Goal: Task Accomplishment & Management: Manage account settings

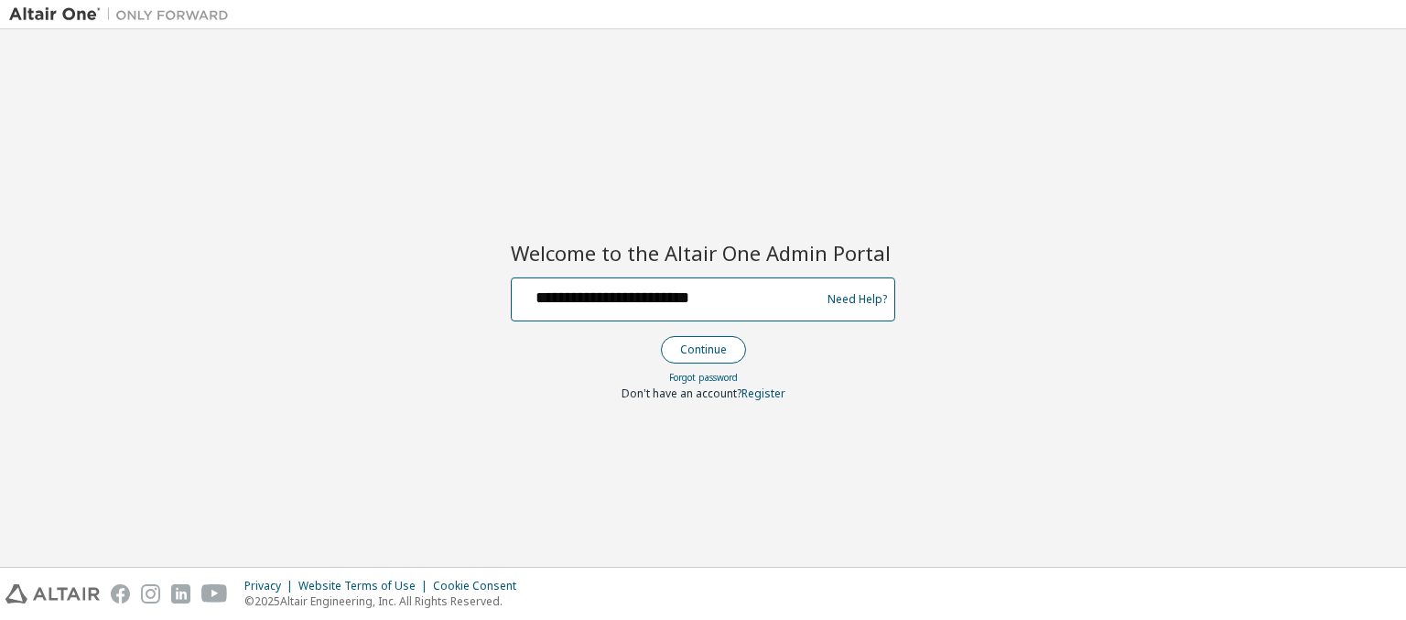
type input "**********"
click at [702, 349] on button "Continue" at bounding box center [703, 349] width 85 height 27
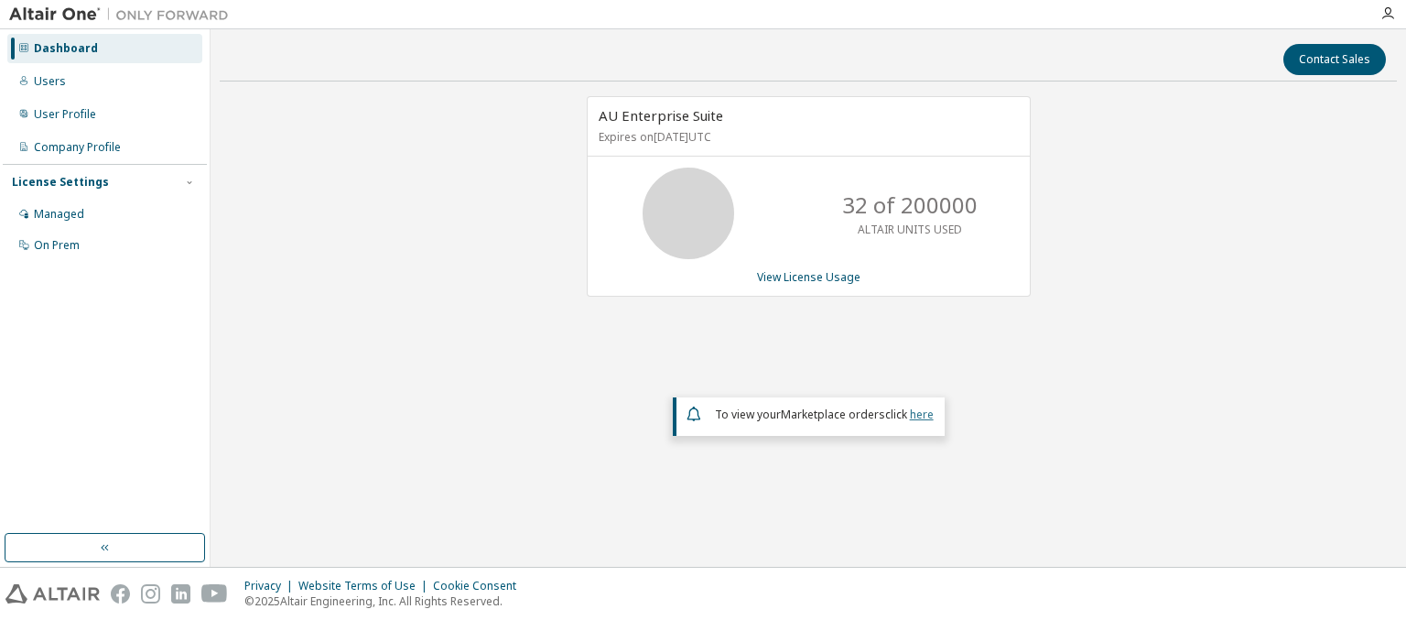
click at [921, 412] on link "here" at bounding box center [922, 414] width 24 height 16
click at [63, 49] on div "Dashboard" at bounding box center [66, 48] width 64 height 15
click at [807, 276] on link "View License Usage" at bounding box center [808, 277] width 103 height 16
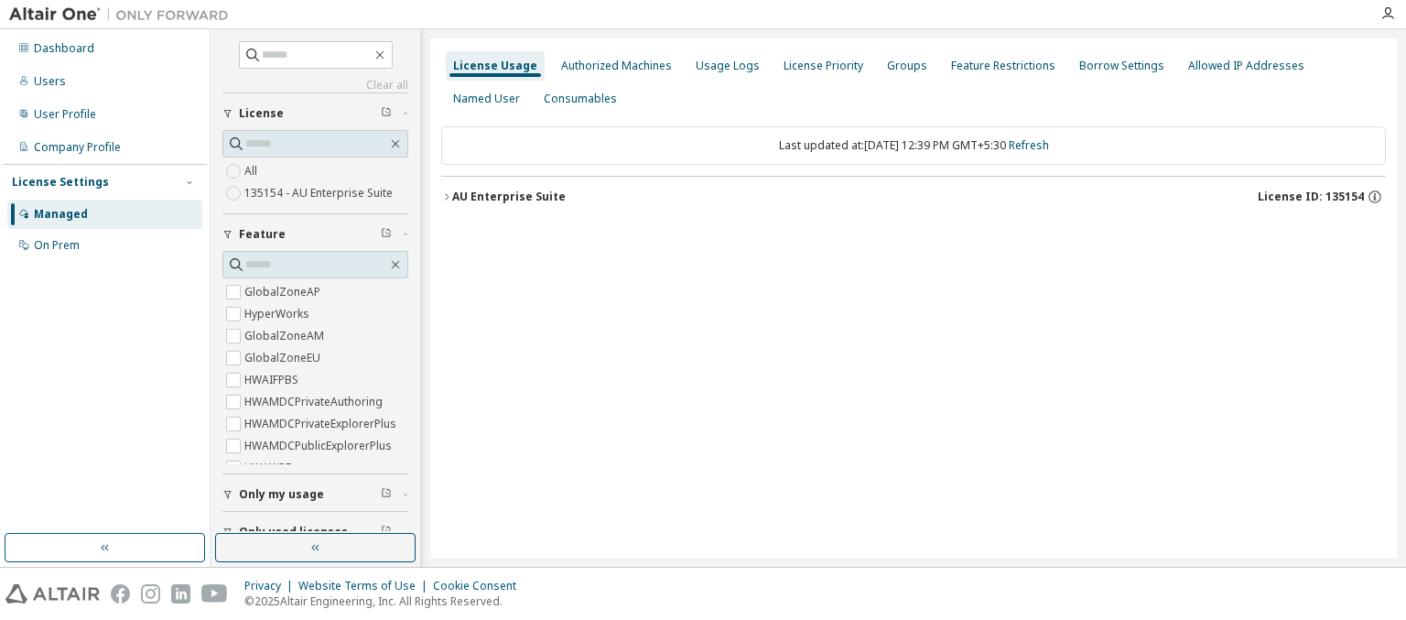
click at [918, 196] on div "AU Enterprise Suite License ID: 135154" at bounding box center [919, 197] width 934 height 16
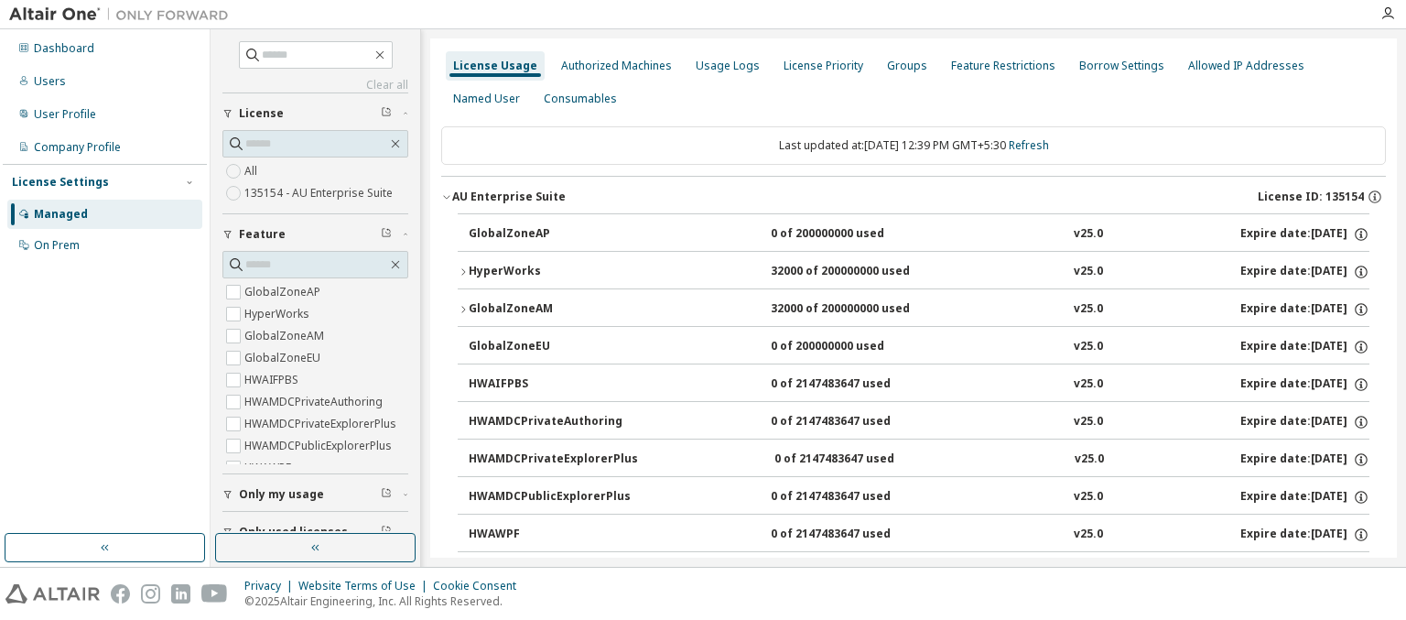
click at [913, 196] on div "AU Enterprise Suite License ID: 135154" at bounding box center [919, 197] width 934 height 16
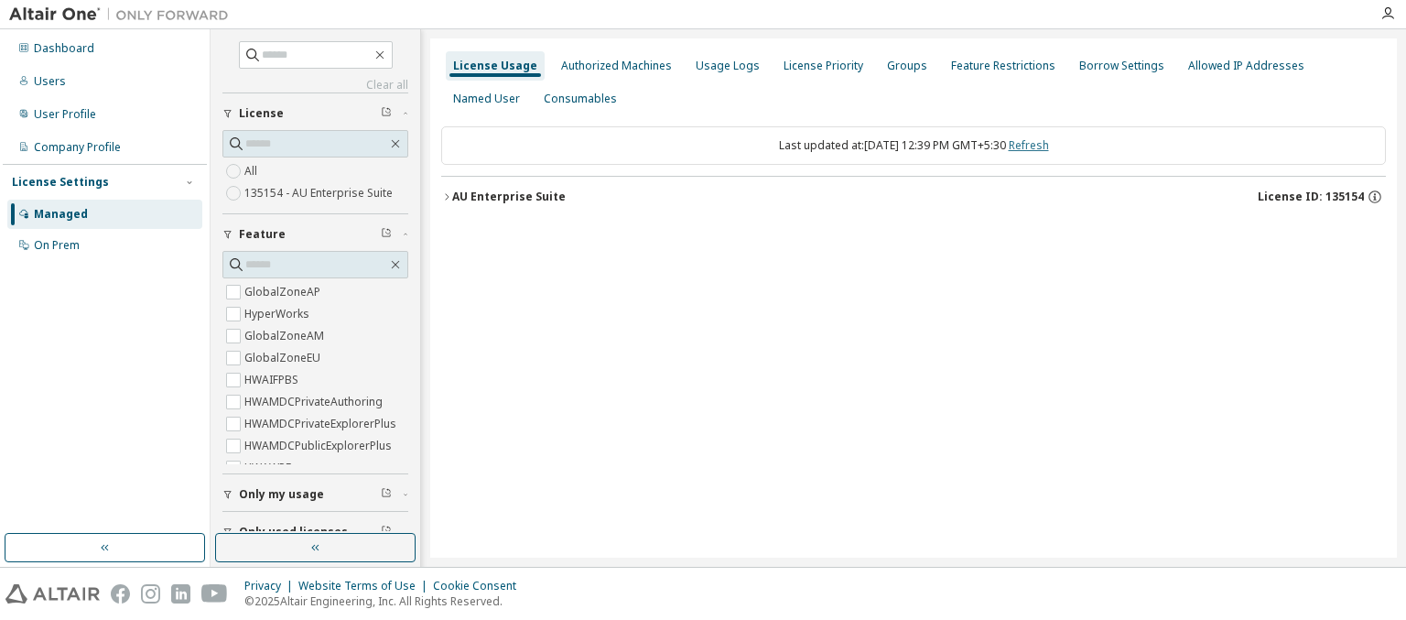
click at [1047, 145] on link "Refresh" at bounding box center [1029, 145] width 40 height 16
click at [48, 81] on div "Users" at bounding box center [50, 81] width 32 height 15
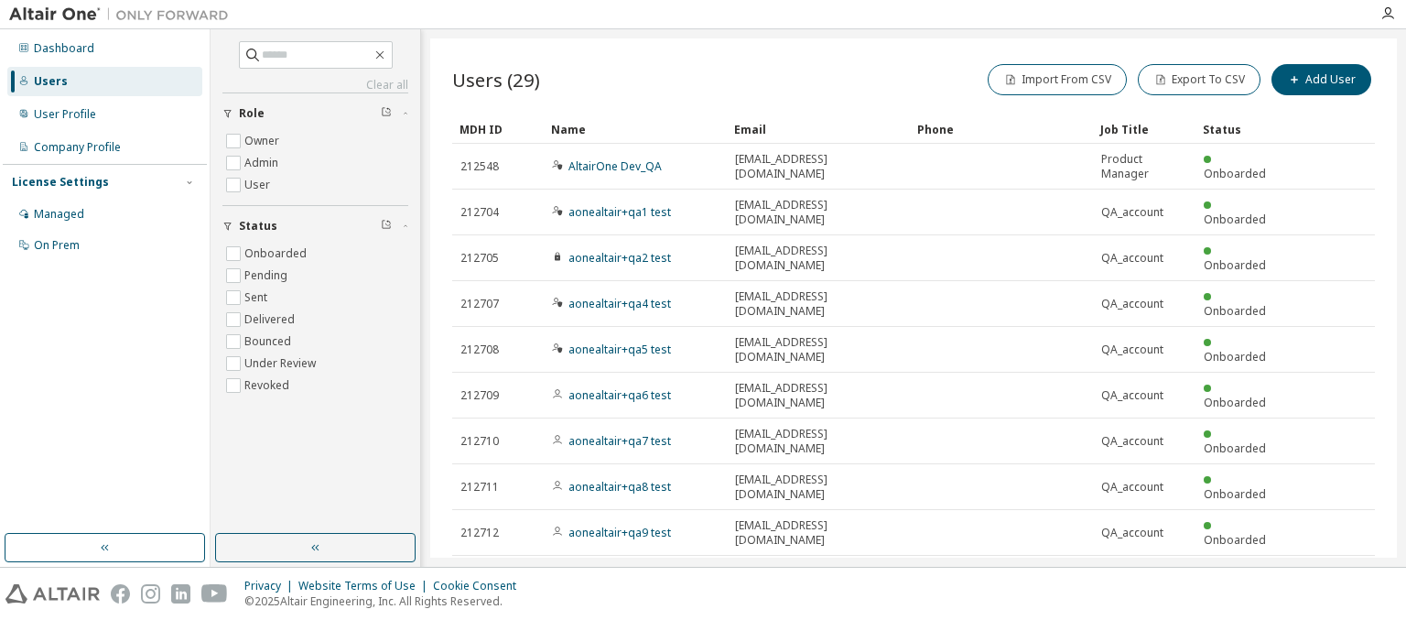
click at [498, 128] on div "MDH ID" at bounding box center [497, 128] width 77 height 29
click at [635, 128] on div "Name" at bounding box center [635, 128] width 168 height 29
click at [818, 128] on div "Email" at bounding box center [818, 128] width 168 height 29
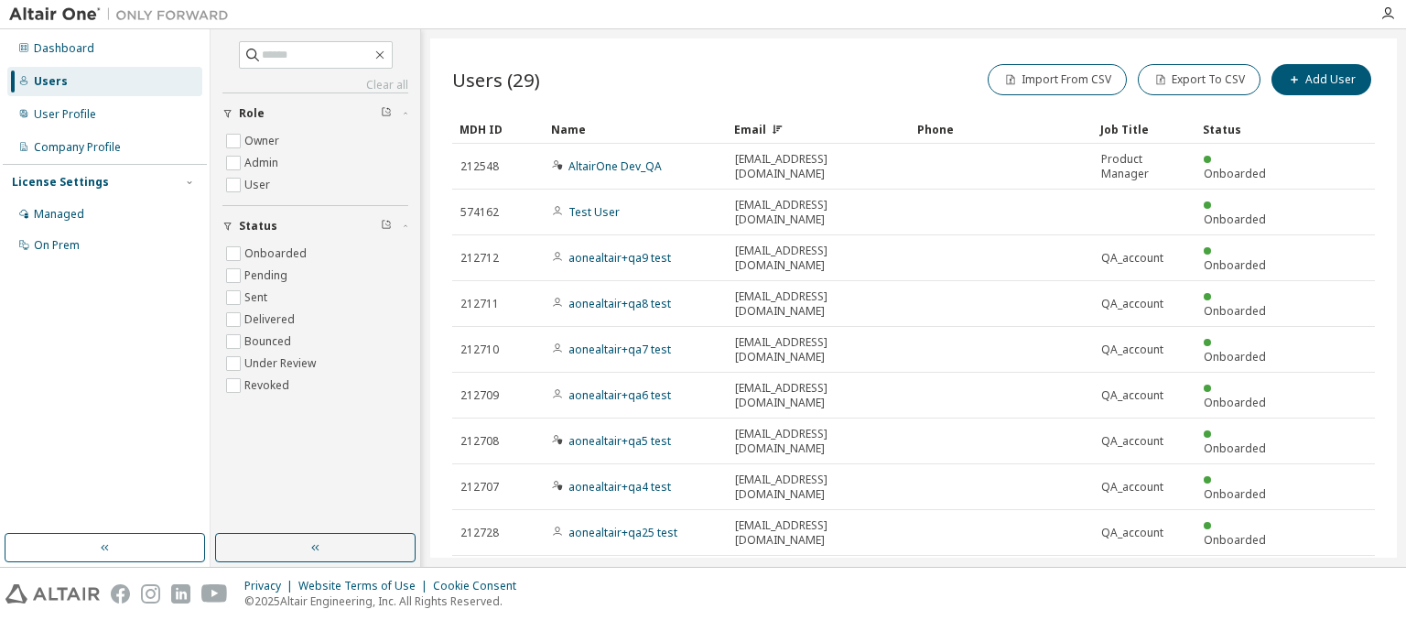
click at [818, 128] on div "Email" at bounding box center [818, 128] width 168 height 29
click at [1001, 128] on div "Phone" at bounding box center [1001, 128] width 168 height 29
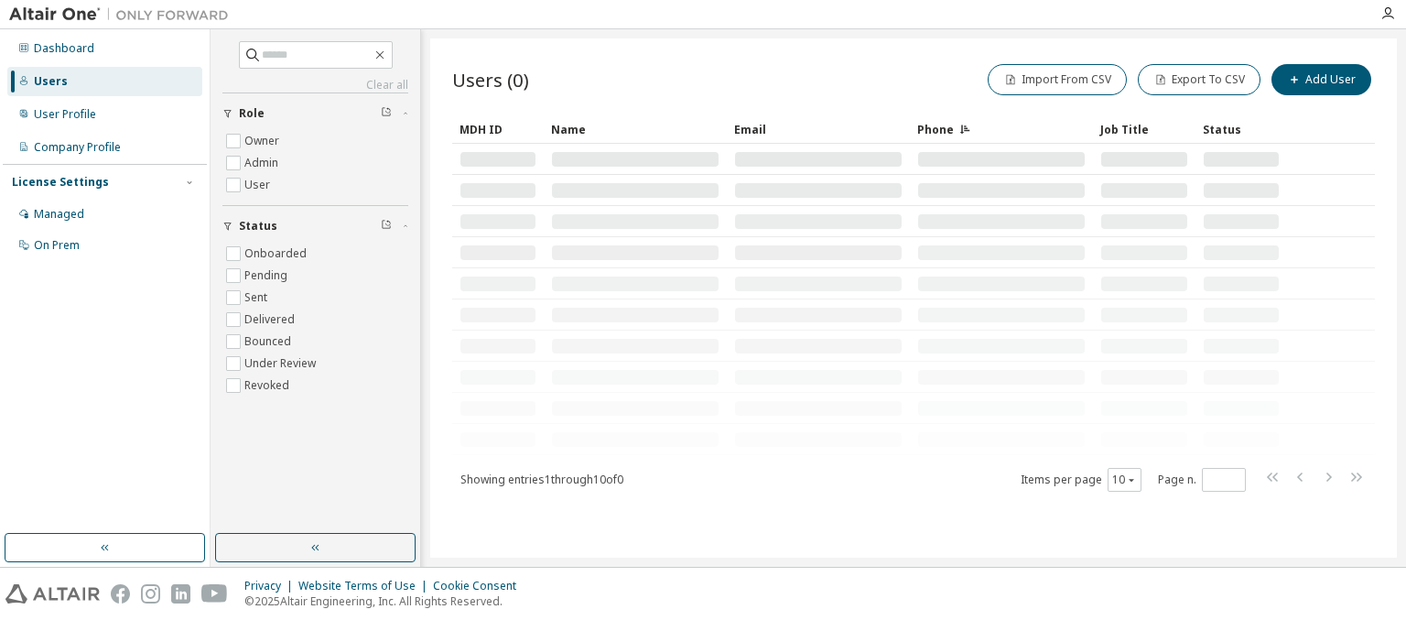
click at [1144, 128] on div "Job Title" at bounding box center [1144, 128] width 88 height 29
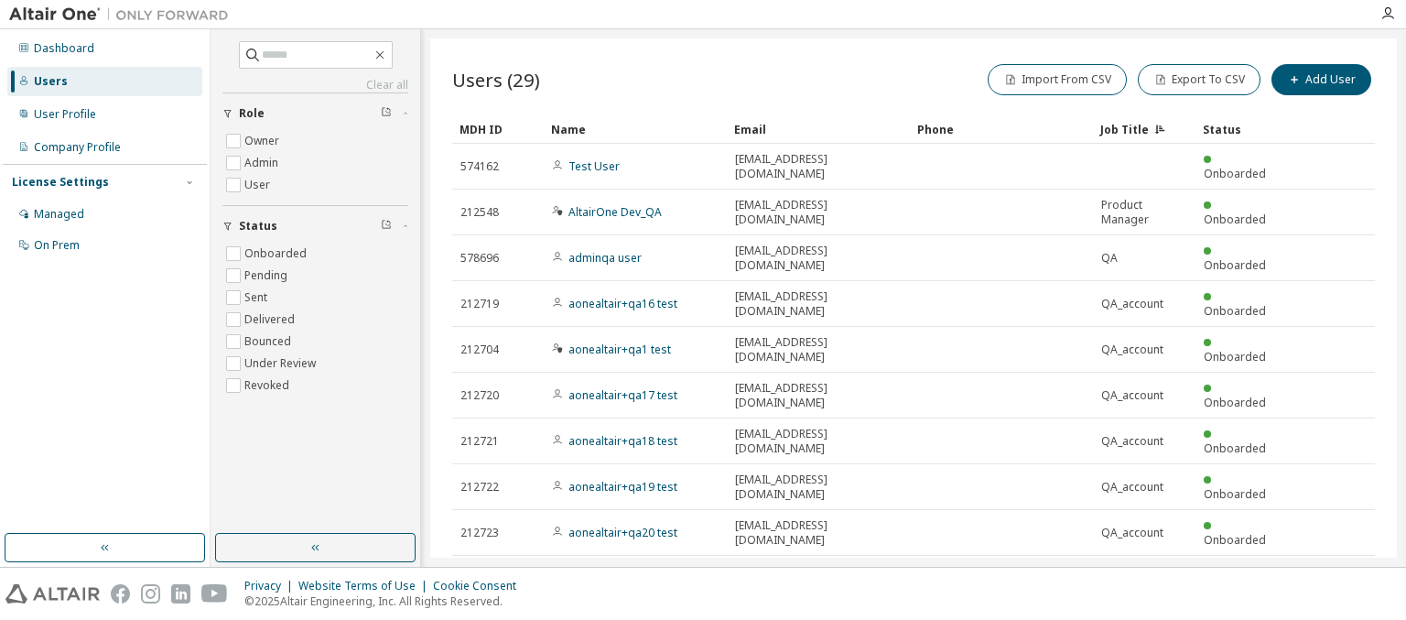
click at [1241, 128] on div "Status" at bounding box center [1241, 128] width 77 height 29
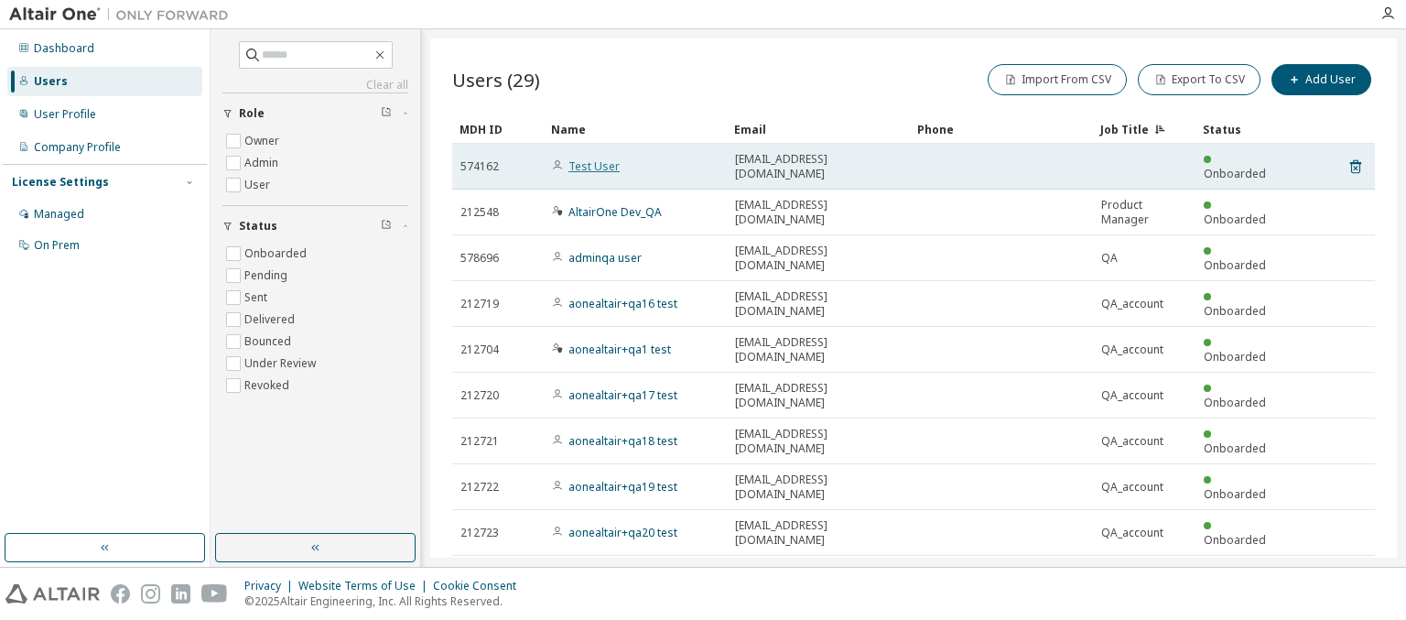
click at [584, 158] on link "Test User" at bounding box center [593, 166] width 51 height 16
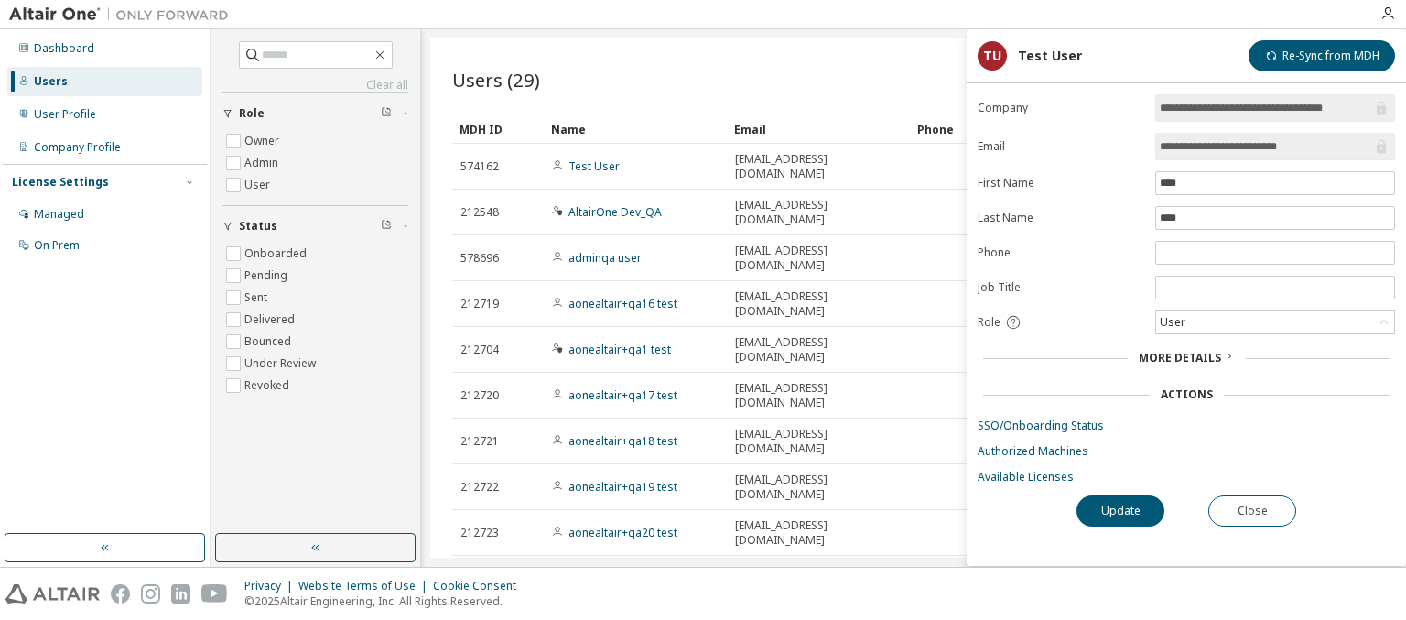
click at [1186, 354] on span "More Details" at bounding box center [1180, 358] width 82 height 16
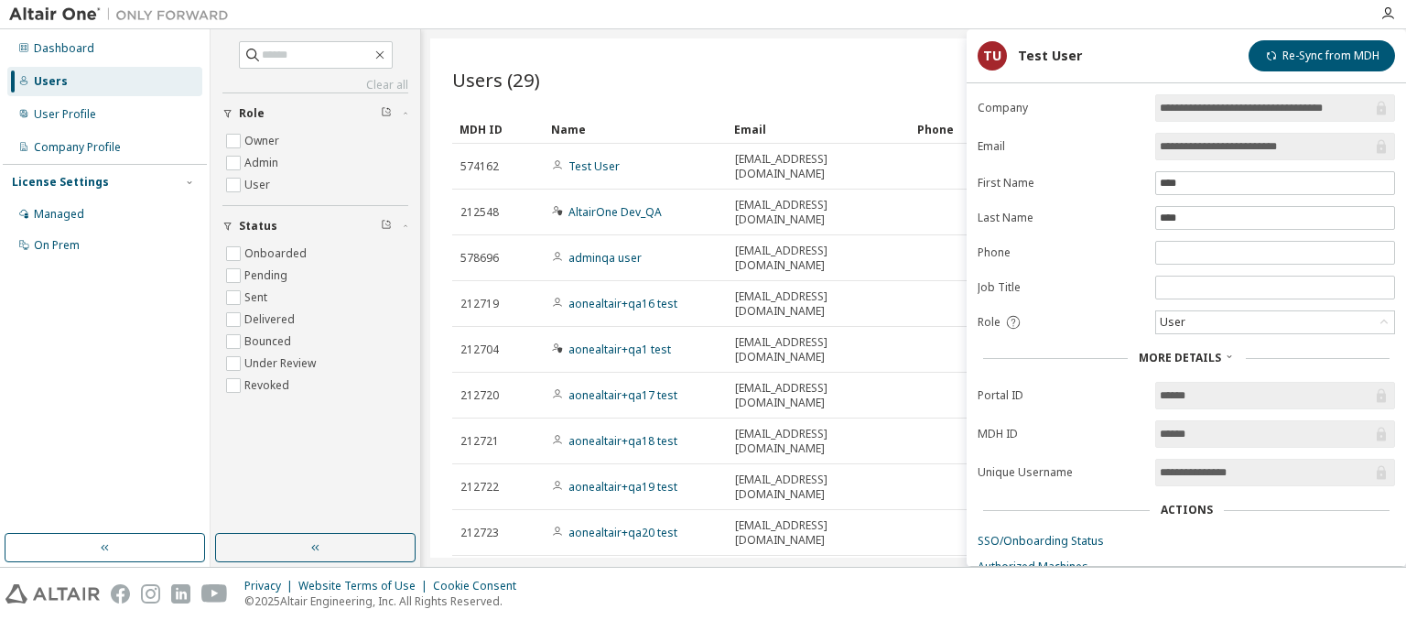
click at [1186, 354] on span "More Details" at bounding box center [1180, 358] width 82 height 16
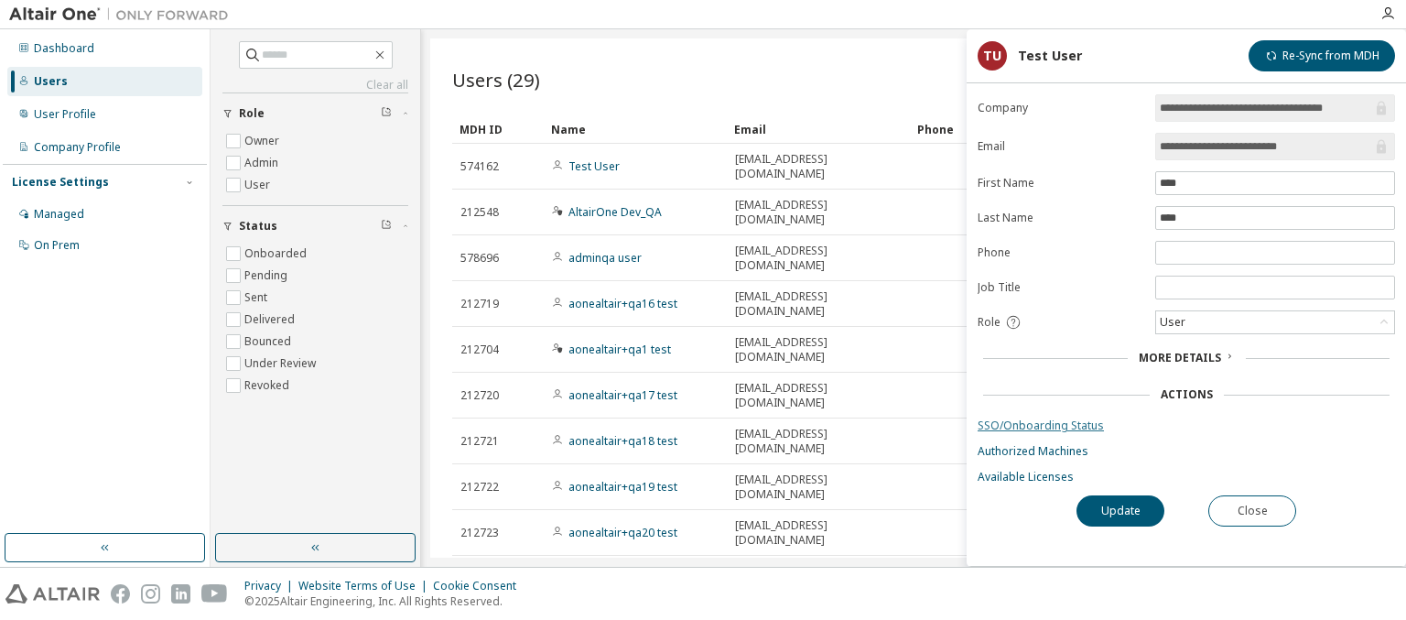
click at [1186, 422] on link "SSO/Onboarding Status" at bounding box center [1186, 425] width 417 height 15
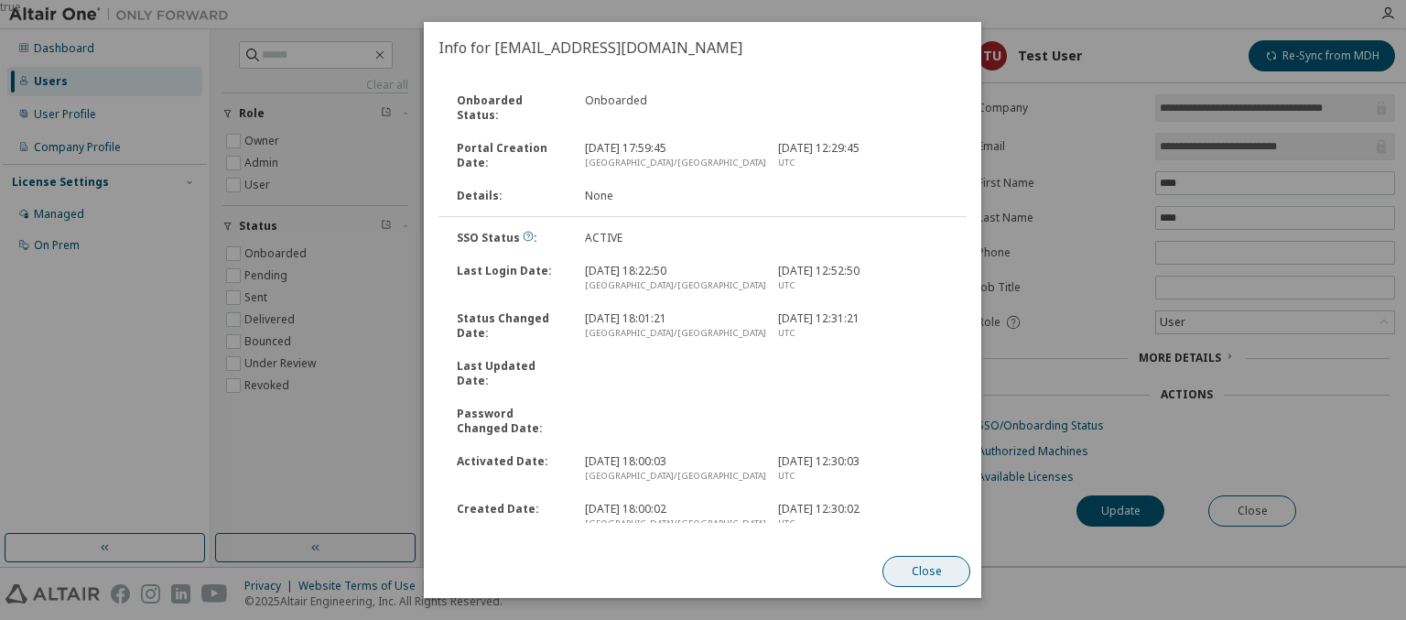
click at [926, 571] on button "Close" at bounding box center [927, 571] width 88 height 31
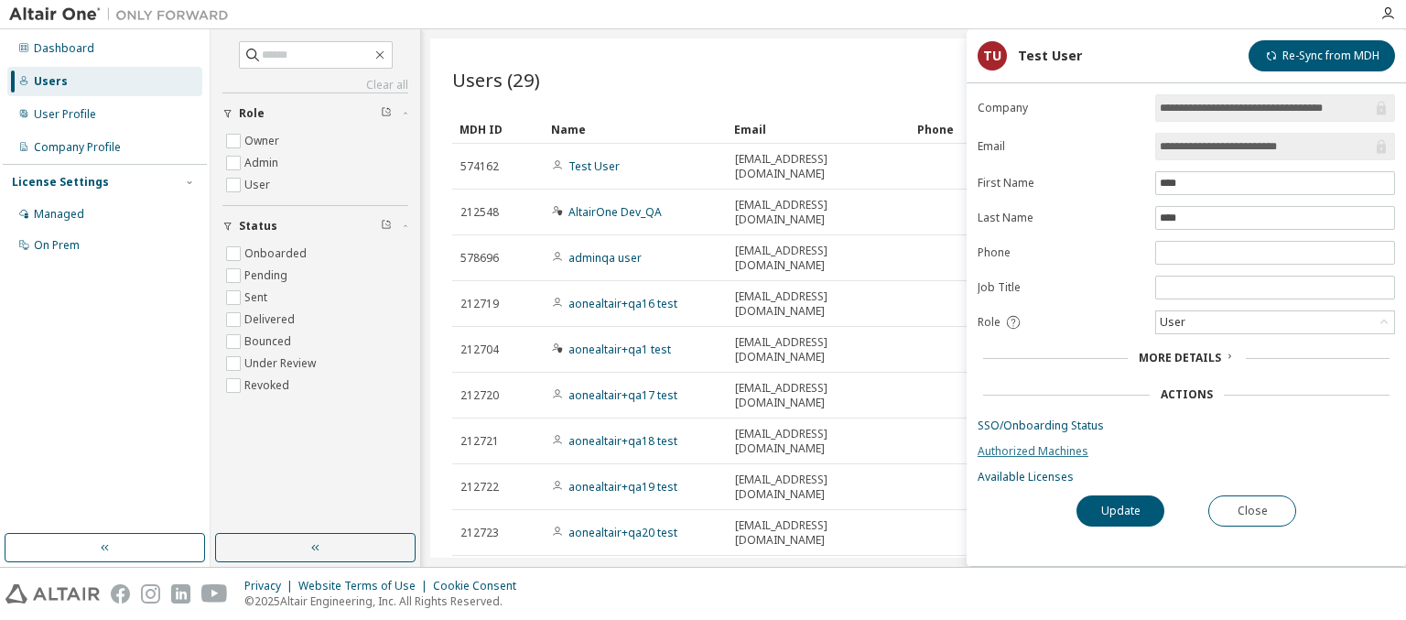
click at [1186, 448] on link "Authorized Machines" at bounding box center [1186, 451] width 417 height 15
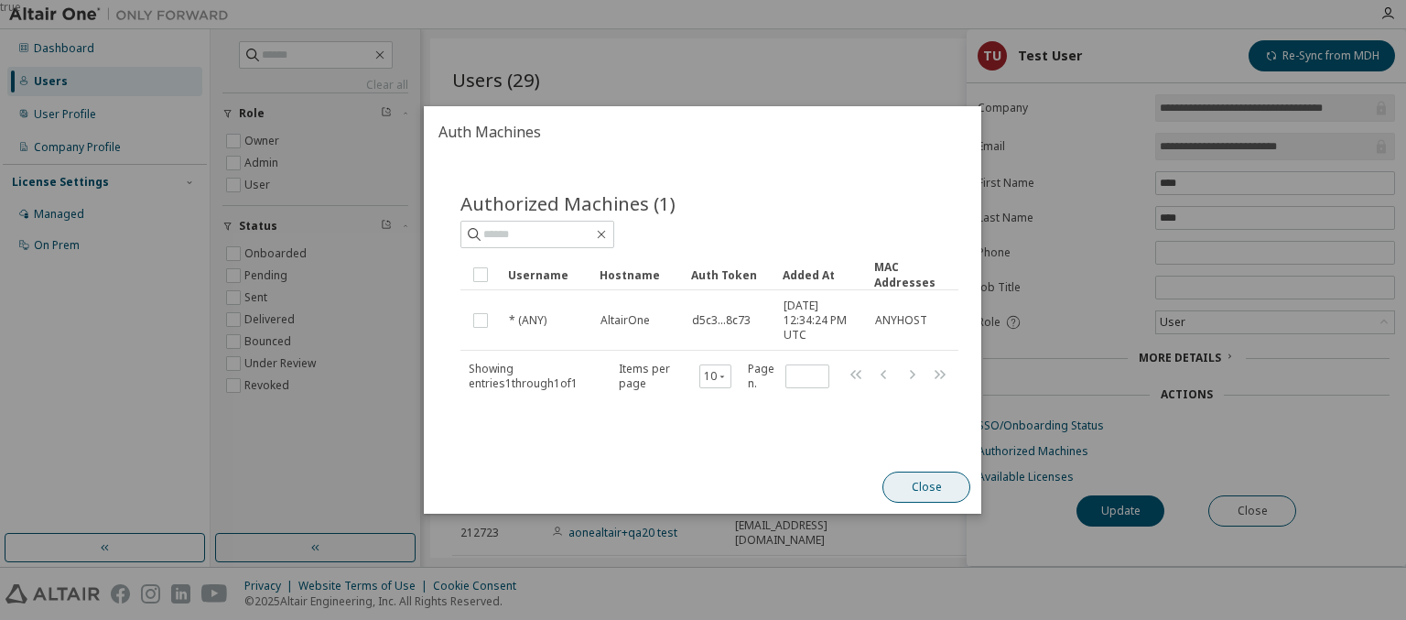
click at [926, 486] on button "Close" at bounding box center [927, 486] width 88 height 31
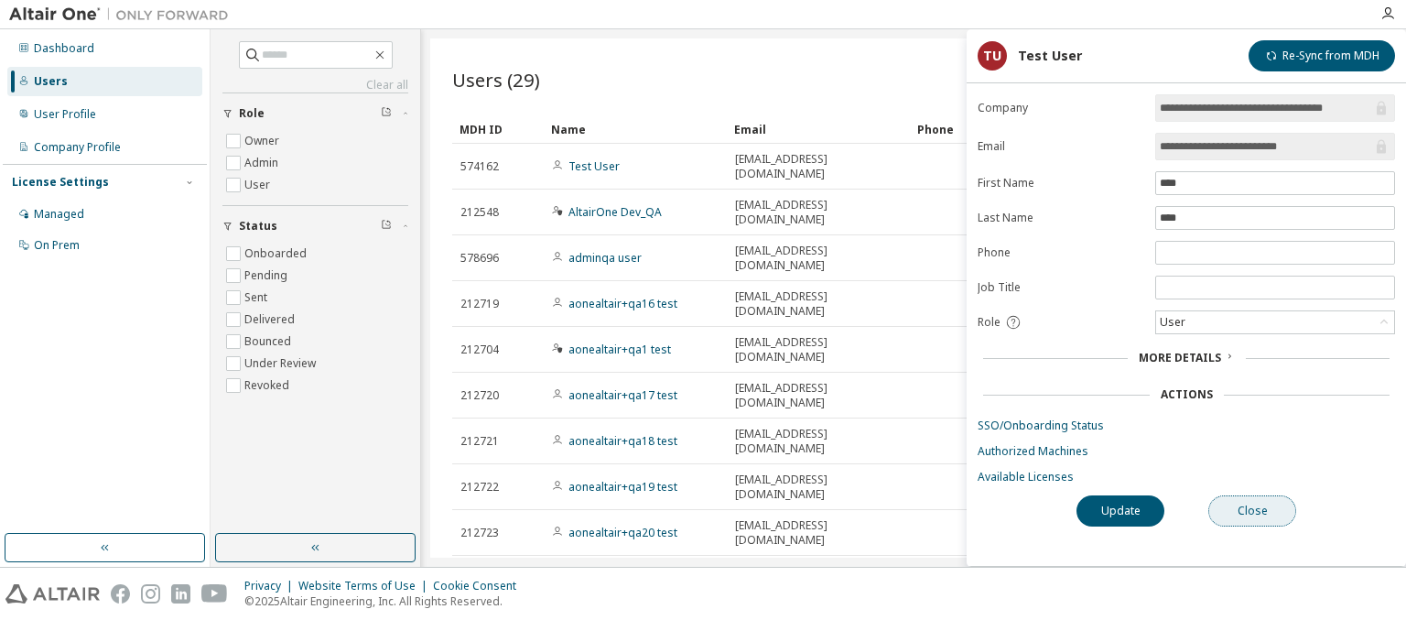
click at [1252, 507] on button "Close" at bounding box center [1252, 510] width 88 height 31
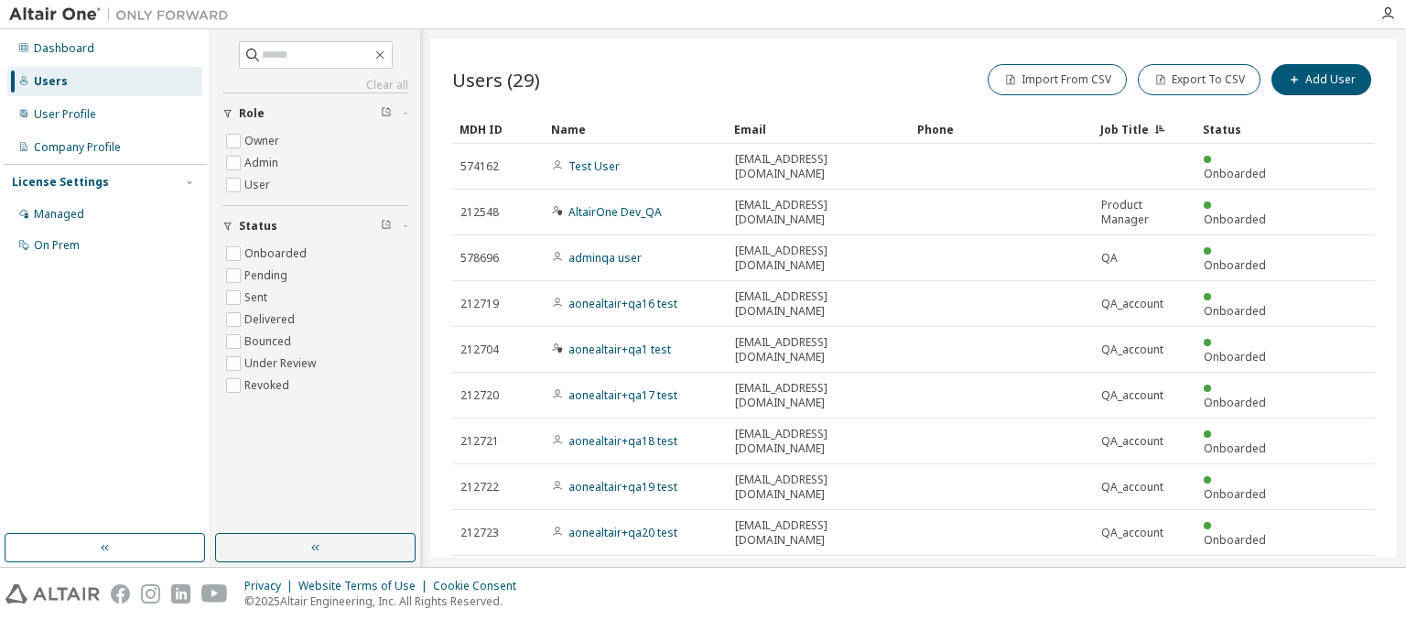
type input "*"
click at [550, 492] on div "Users (29) Import From CSV Export To CSV Add User Clear Load Save Save As Field…" at bounding box center [913, 297] width 967 height 519
type input "*"
click at [550, 492] on div "Users (29) Import From CSV Export To CSV Add User Clear Load Save Save As Field…" at bounding box center [913, 297] width 967 height 519
type input "*"
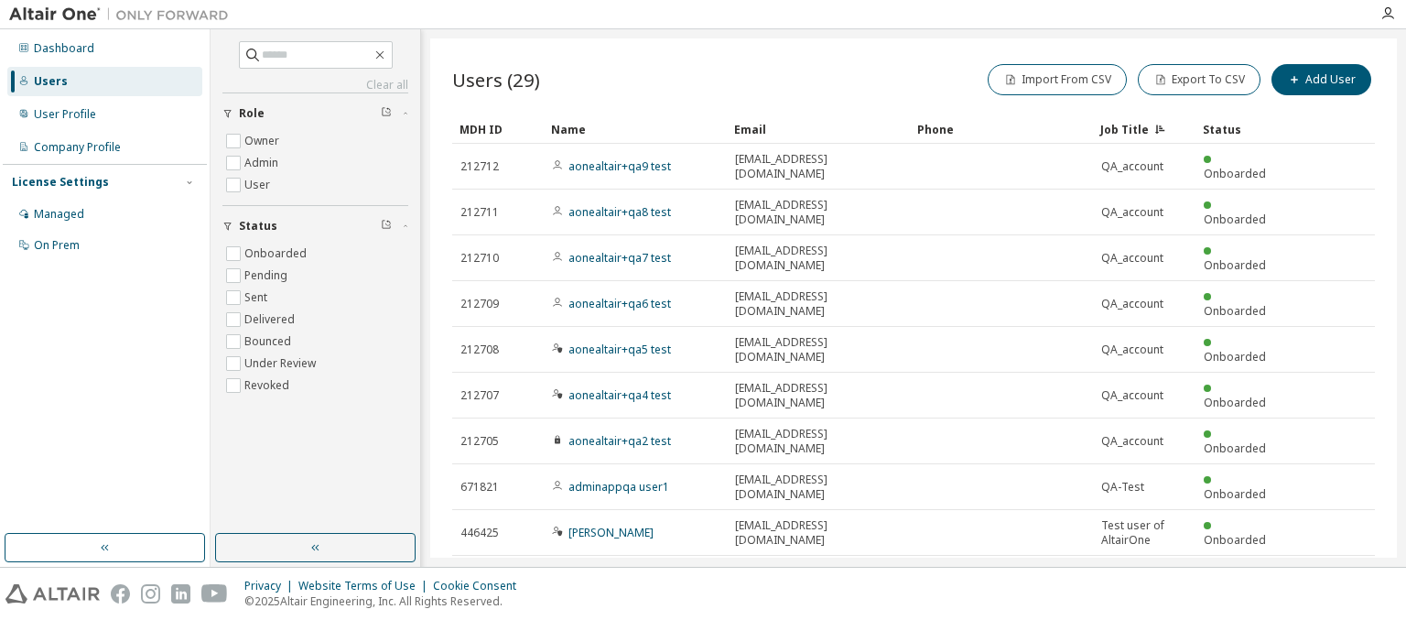
type input "*"
click at [550, 618] on span "Showing entries 1 through 10 of 29" at bounding box center [544, 626] width 169 height 16
click at [1328, 612] on icon "button" at bounding box center [1328, 623] width 22 height 22
click at [1356, 612] on icon "button" at bounding box center [1356, 623] width 22 height 22
click at [1273, 567] on icon "button" at bounding box center [1273, 578] width 22 height 22
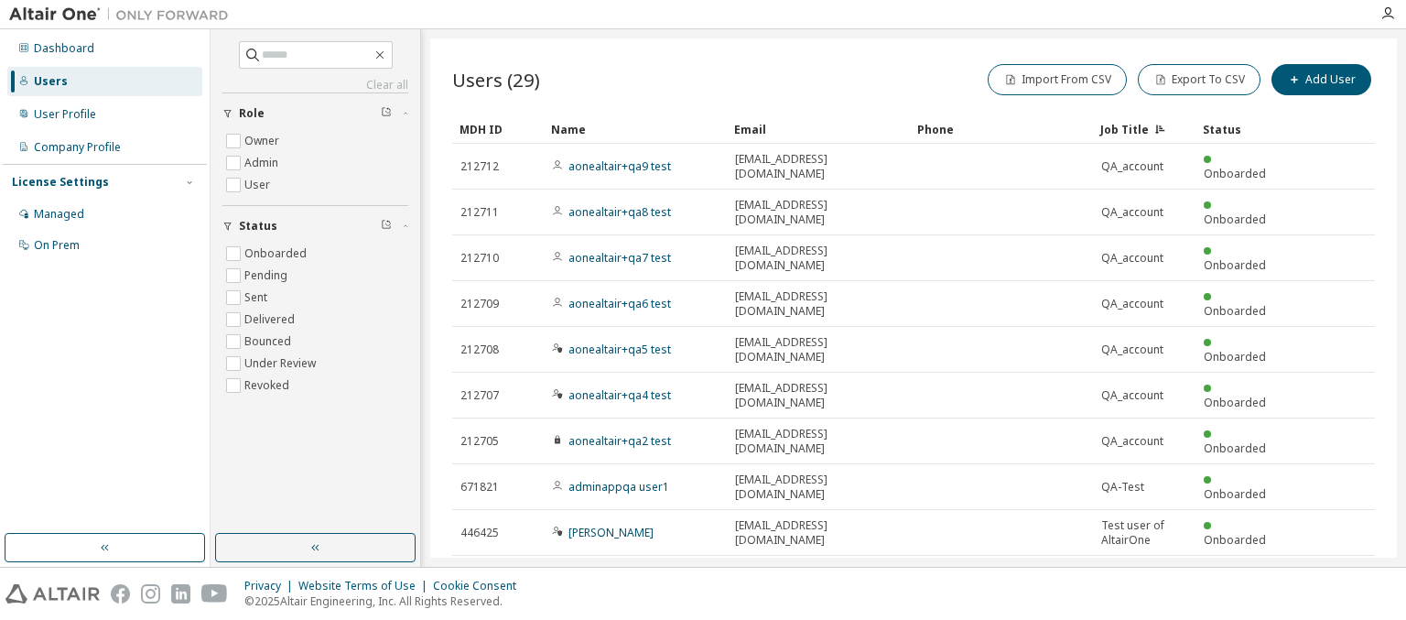
type input "*"
click at [1203, 79] on button "Export To CSV" at bounding box center [1199, 79] width 123 height 31
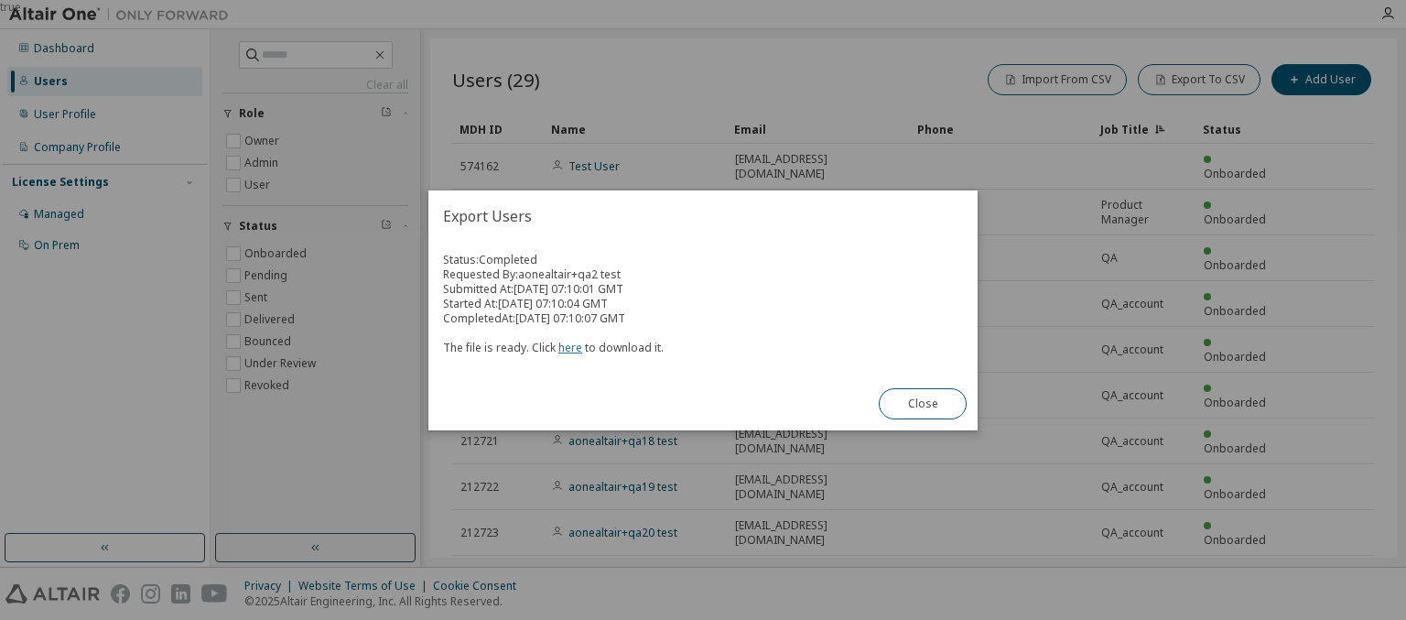
click at [567, 347] on link "here" at bounding box center [570, 348] width 24 height 16
click at [923, 403] on button "Close" at bounding box center [923, 403] width 88 height 31
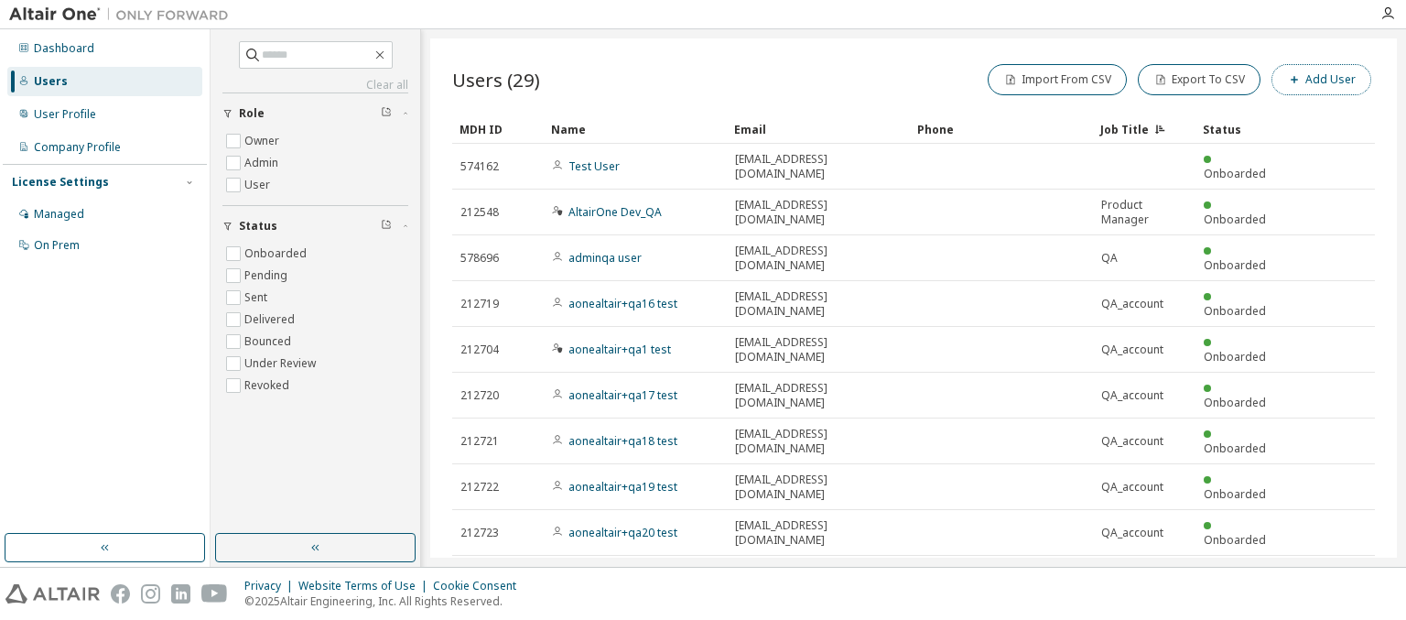
click at [1323, 79] on button "Add User" at bounding box center [1321, 79] width 100 height 31
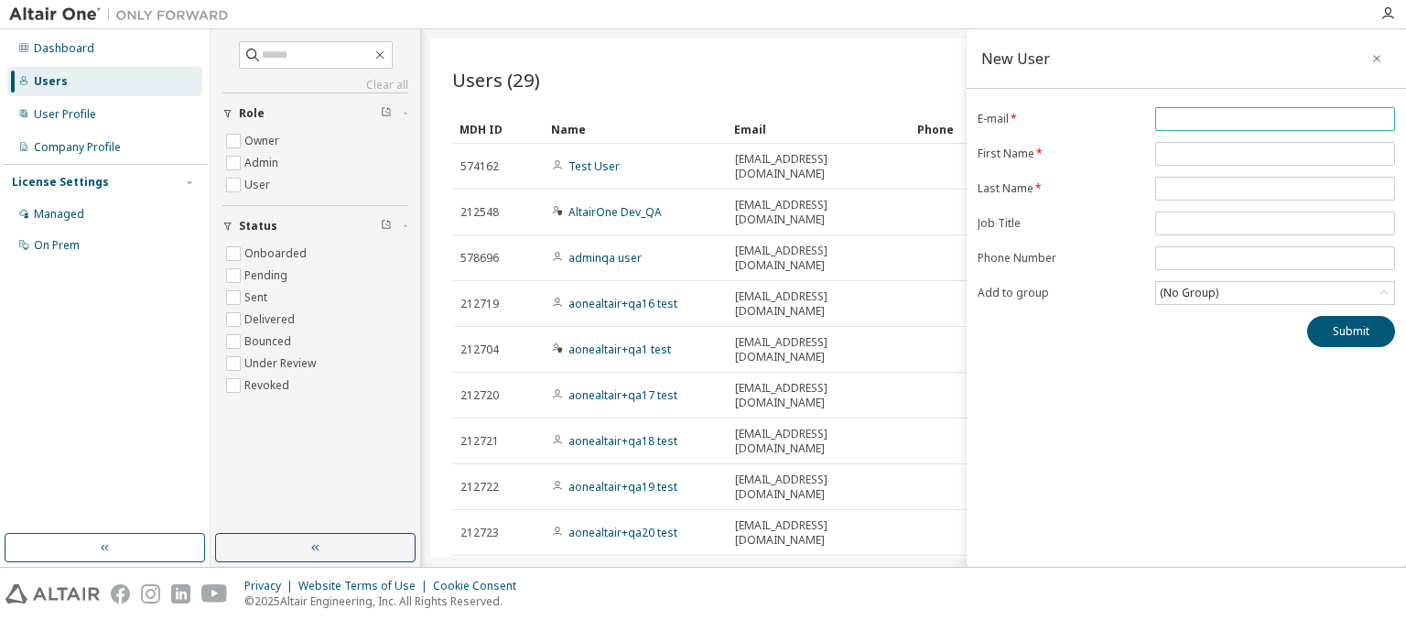
click at [1275, 118] on input "email" at bounding box center [1275, 119] width 231 height 15
type input "**********"
click at [1275, 153] on input "text" at bounding box center [1275, 153] width 231 height 15
type input "******"
click at [1275, 187] on input "text" at bounding box center [1275, 188] width 231 height 15
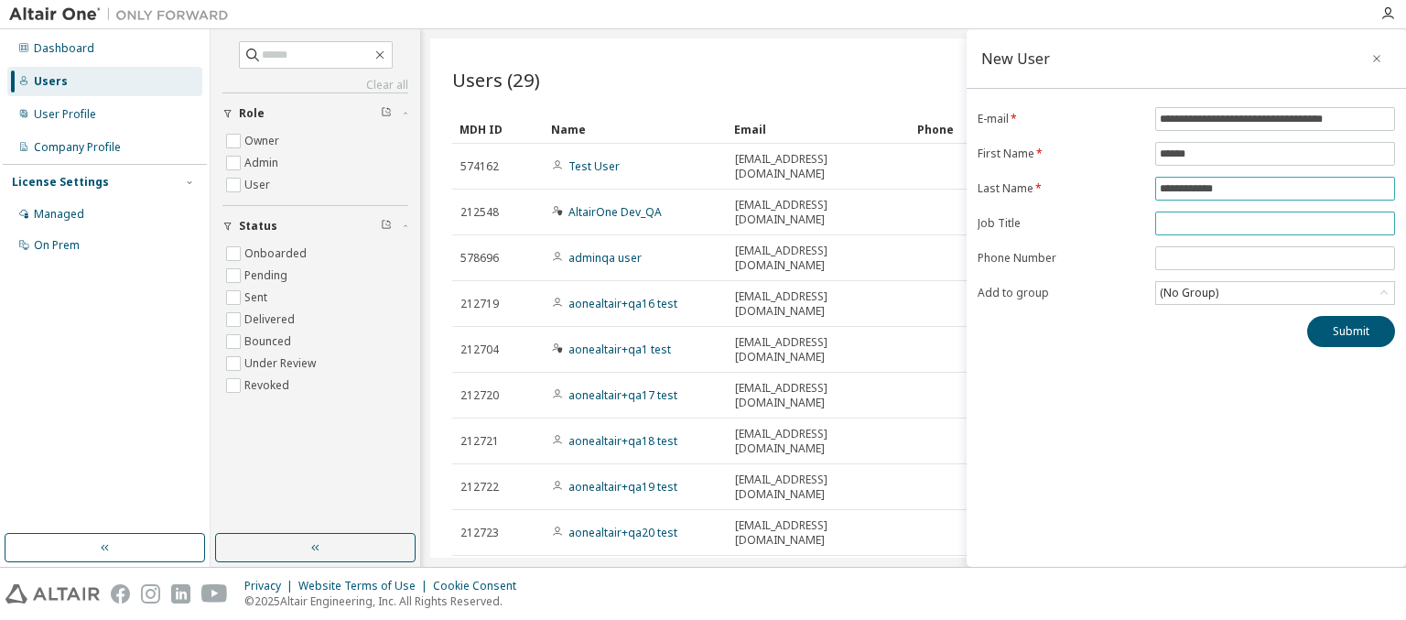
type input "**********"
click at [1275, 222] on input "text" at bounding box center [1275, 223] width 231 height 15
type input "*******"
click at [1275, 256] on input "tel" at bounding box center [1275, 258] width 231 height 15
type input "*****"
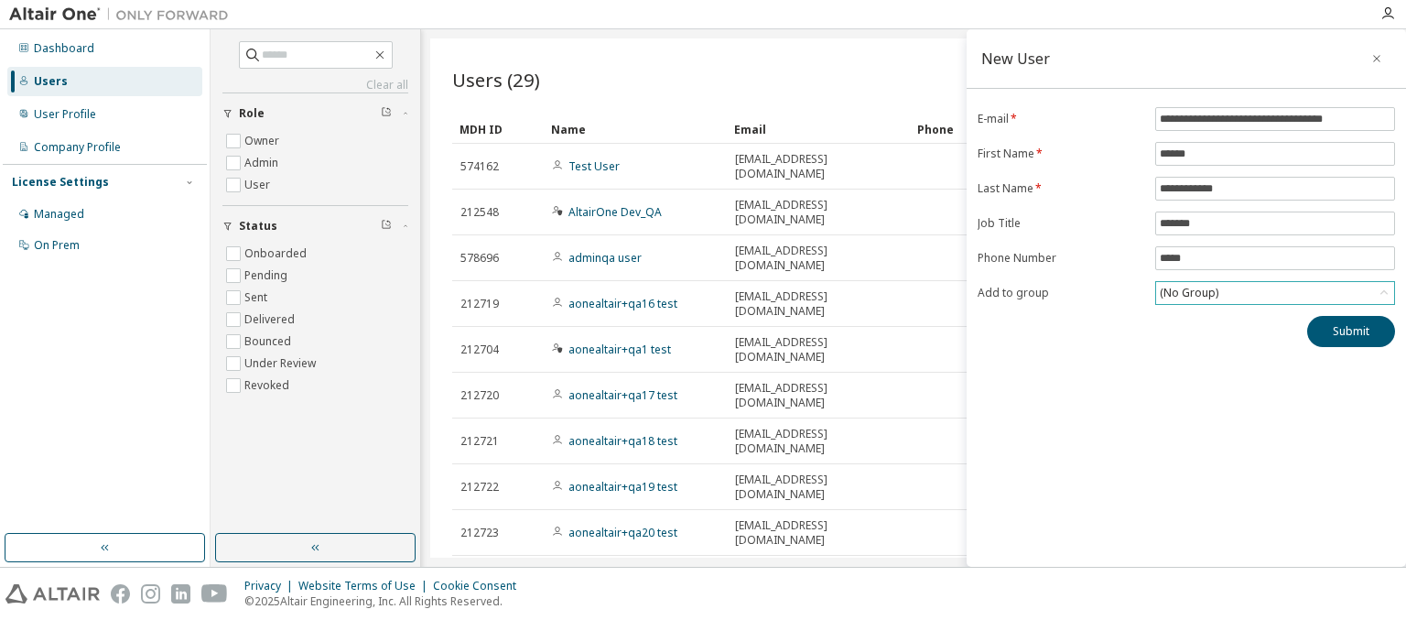
click at [1188, 290] on div "(No Group)" at bounding box center [1189, 293] width 64 height 20
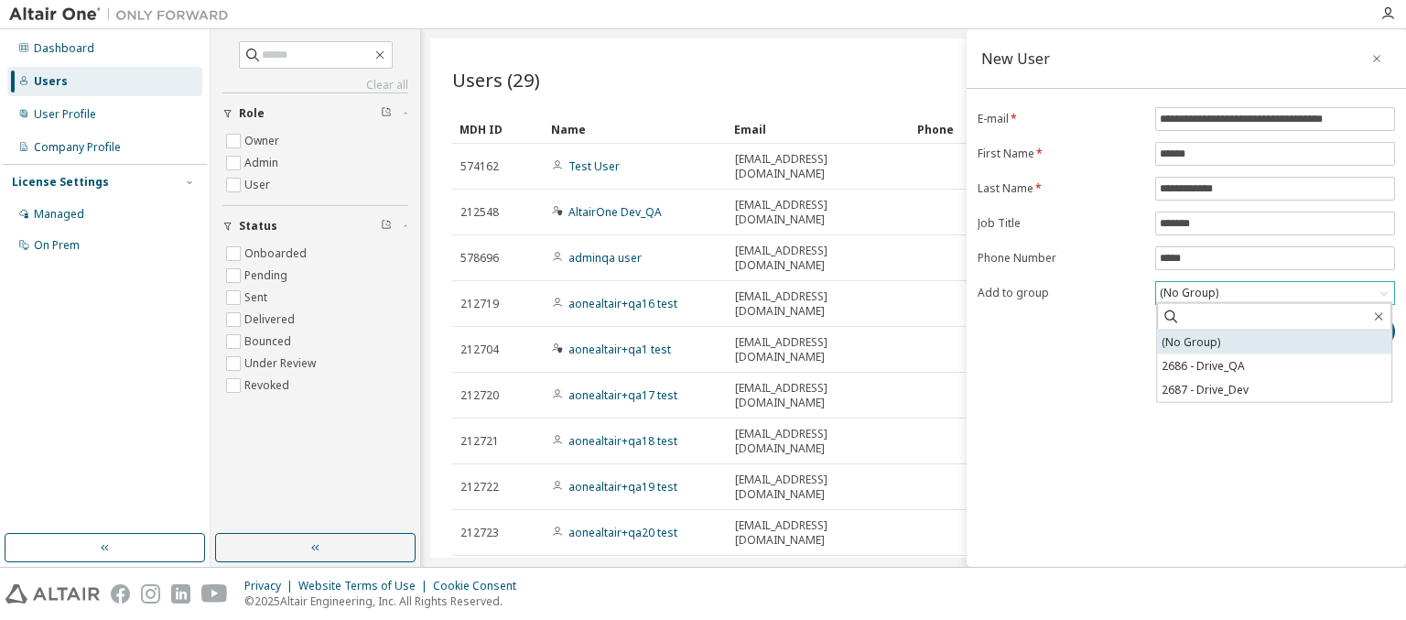
click at [1274, 341] on li "(No Group)" at bounding box center [1274, 342] width 234 height 24
click at [1351, 329] on button "Submit" at bounding box center [1351, 331] width 88 height 31
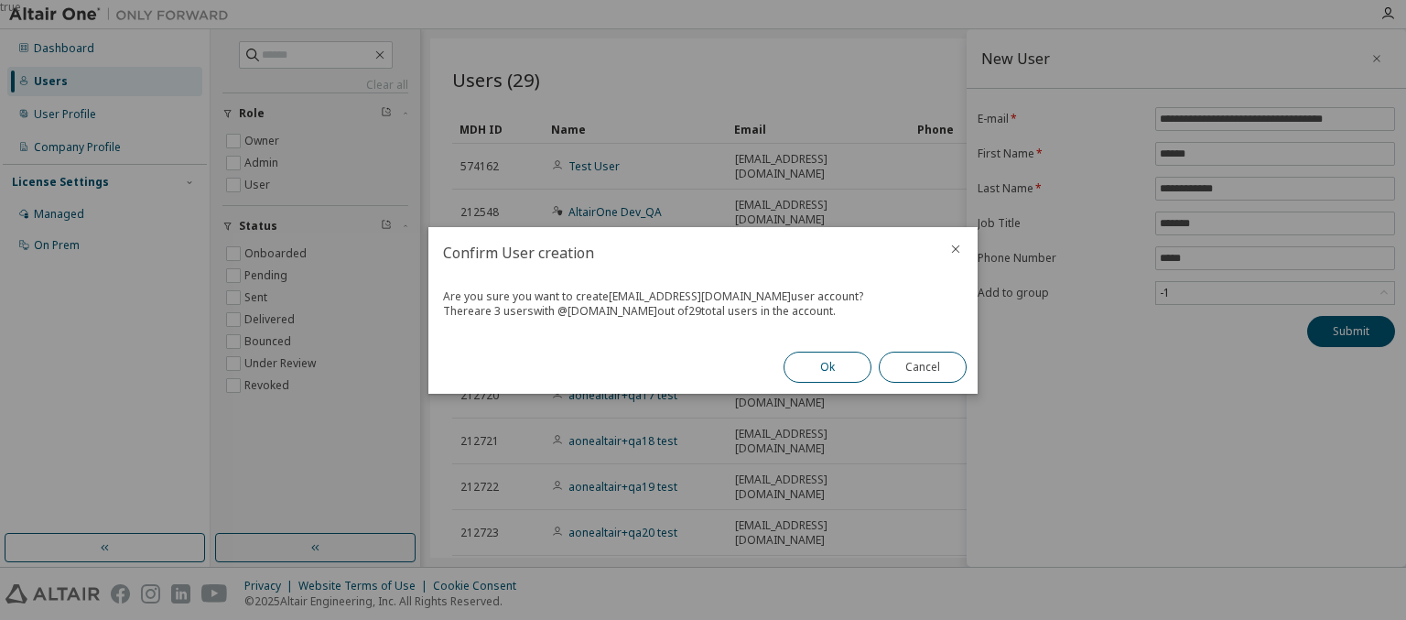
click at [827, 366] on button "Ok" at bounding box center [828, 366] width 88 height 31
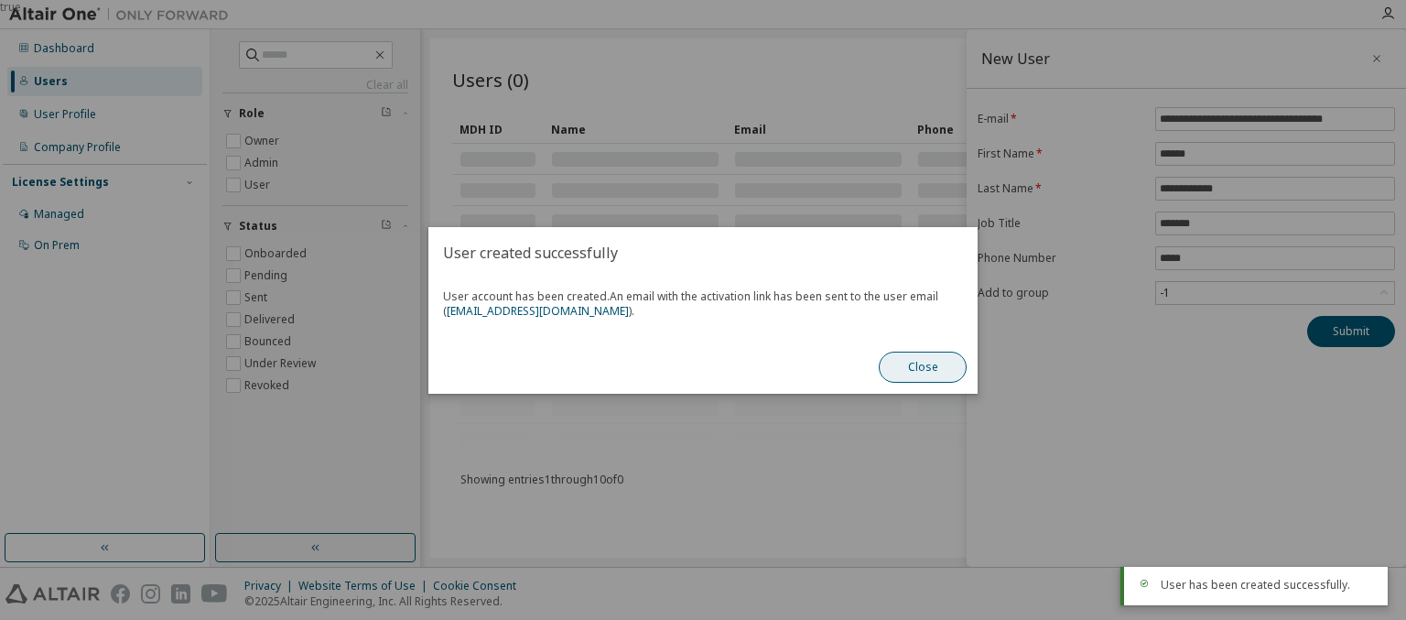
click at [923, 366] on button "Close" at bounding box center [923, 366] width 88 height 31
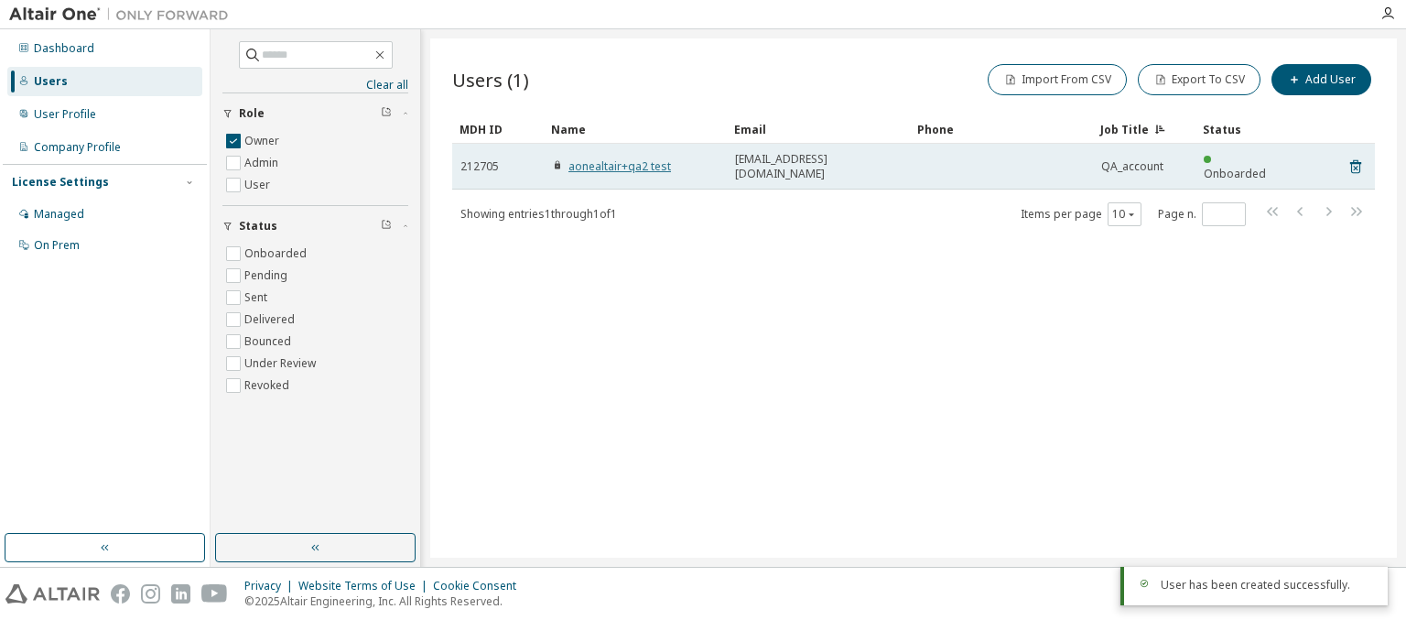
click at [610, 158] on link "aonealtair+qa2 test" at bounding box center [619, 166] width 103 height 16
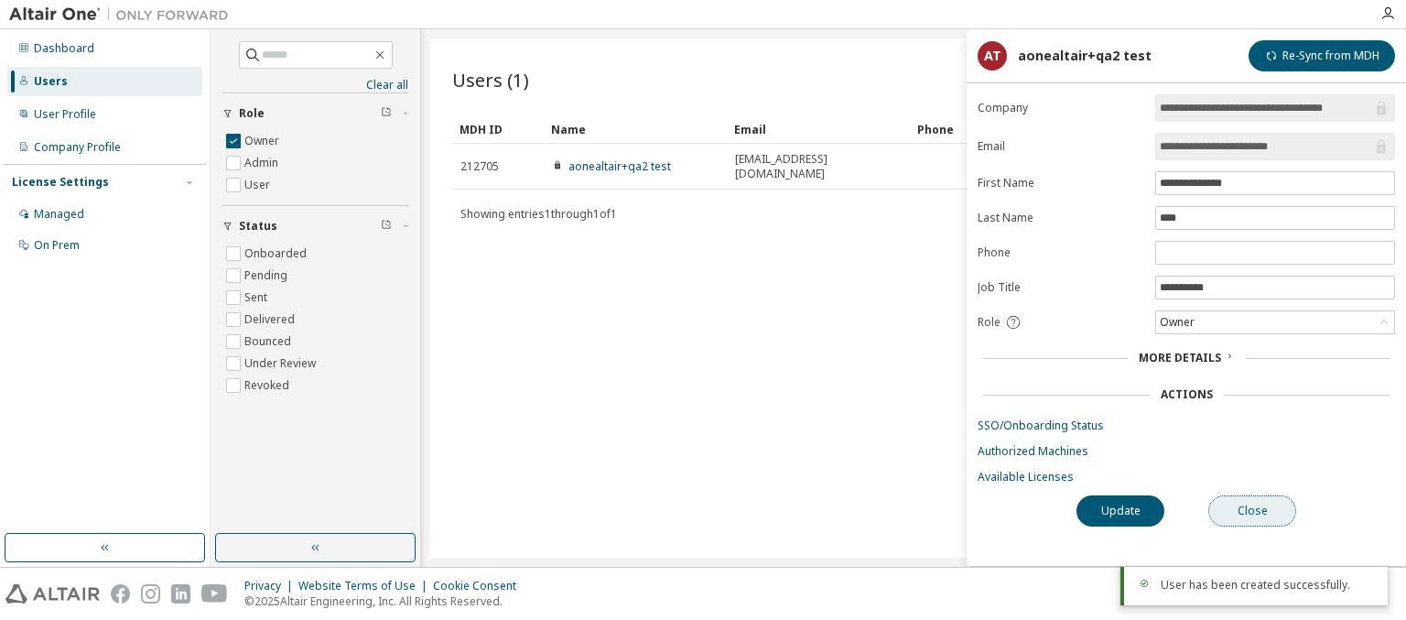
click at [1252, 507] on button "Close" at bounding box center [1252, 510] width 88 height 31
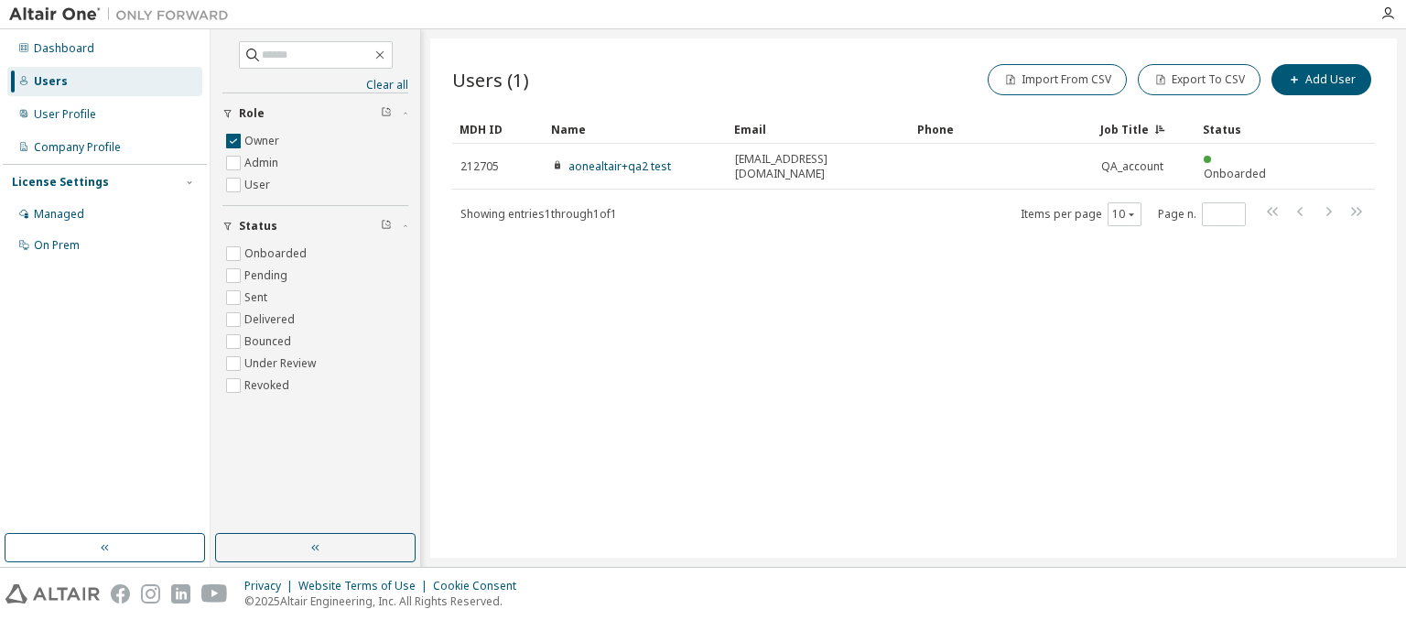
click at [386, 113] on icon "button" at bounding box center [386, 111] width 11 height 11
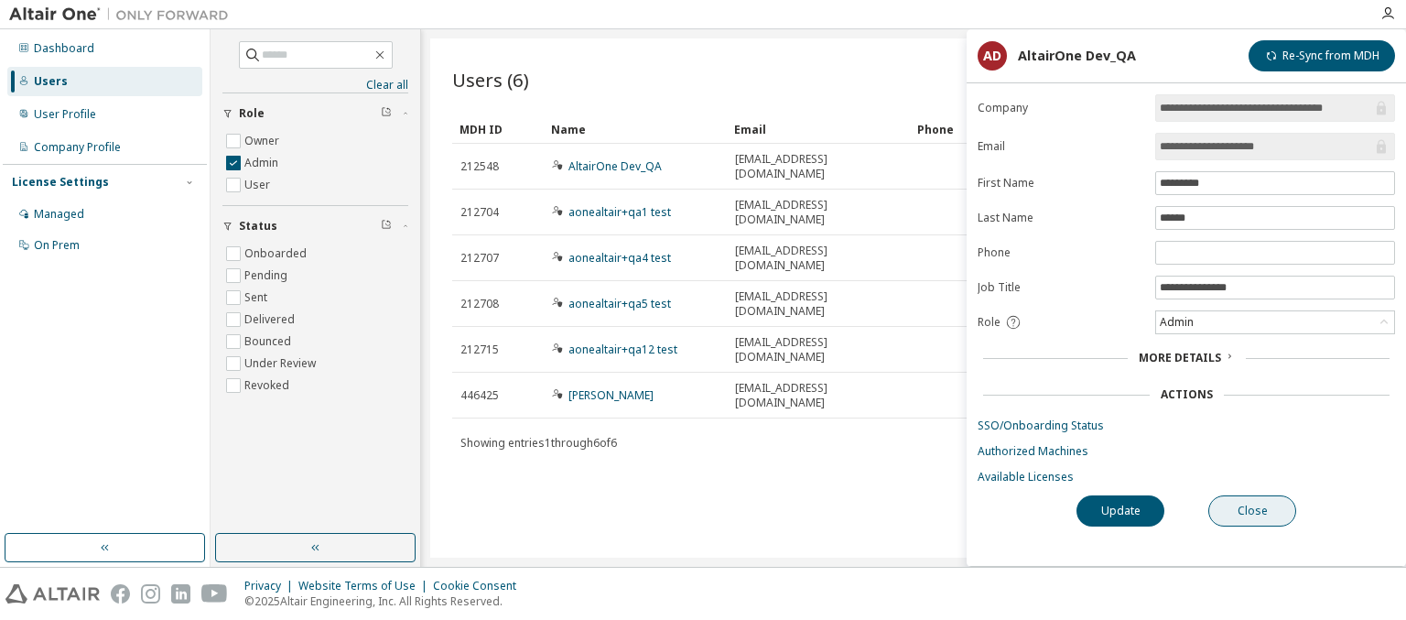
click at [1252, 507] on button "Close" at bounding box center [1252, 510] width 88 height 31
click at [386, 113] on icon "button" at bounding box center [386, 111] width 11 height 11
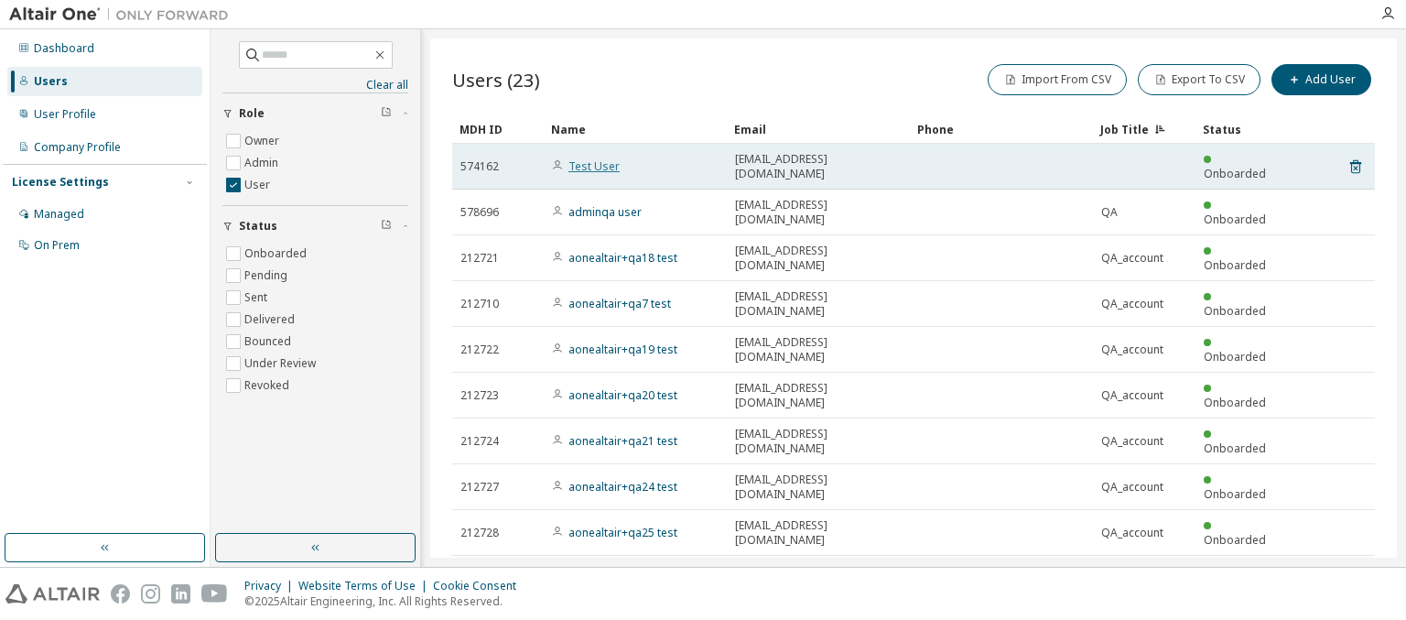
click at [584, 158] on link "Test User" at bounding box center [593, 166] width 51 height 16
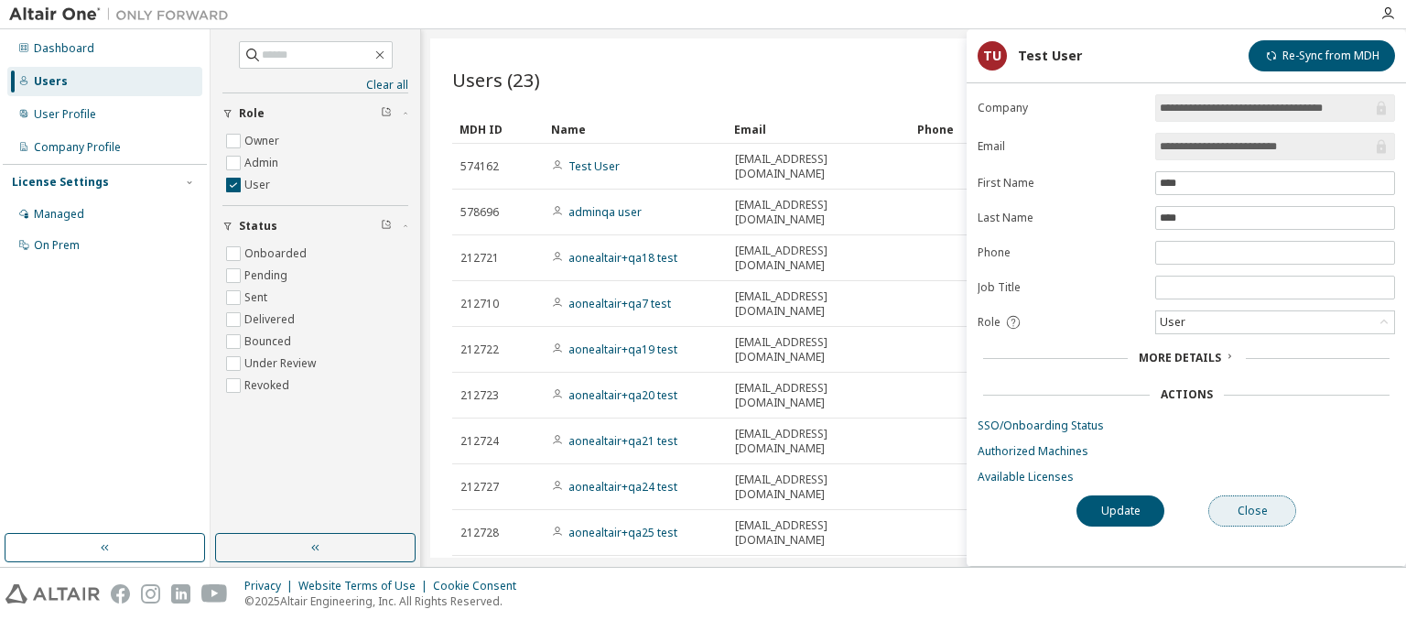
click at [1252, 507] on button "Close" at bounding box center [1252, 510] width 88 height 31
click at [386, 113] on icon "button" at bounding box center [386, 111] width 11 height 11
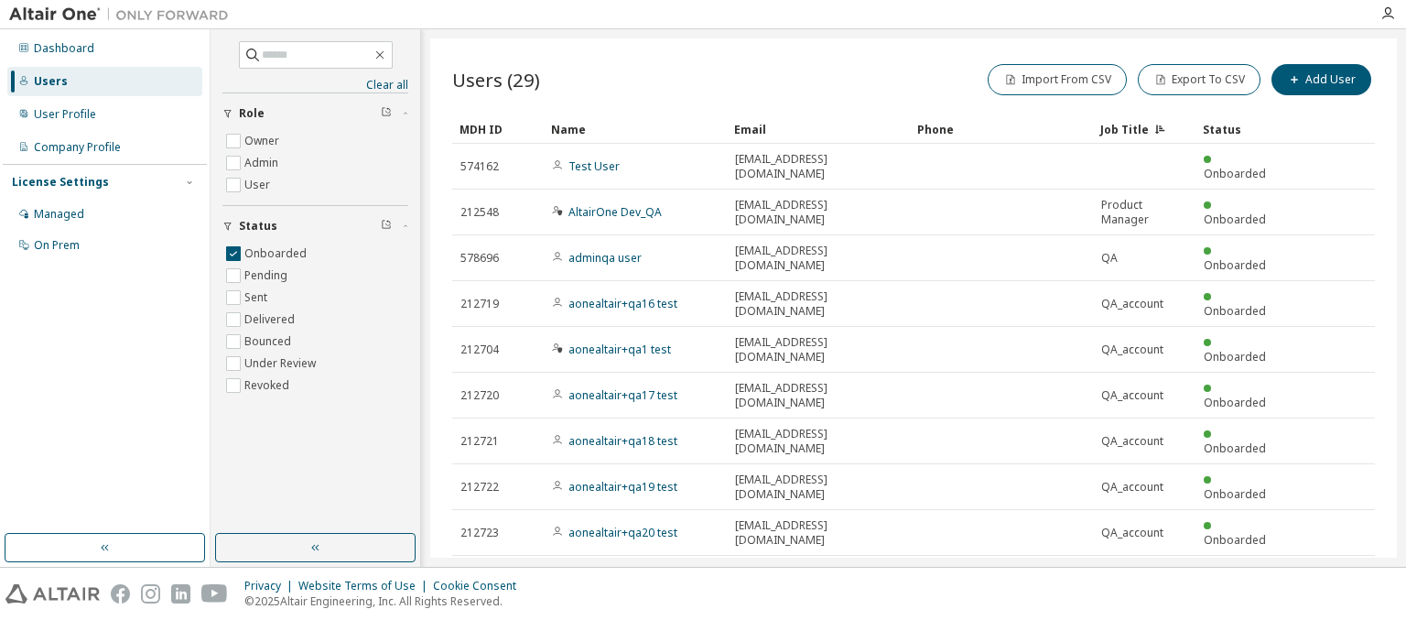
click at [386, 225] on icon "button" at bounding box center [386, 224] width 11 height 11
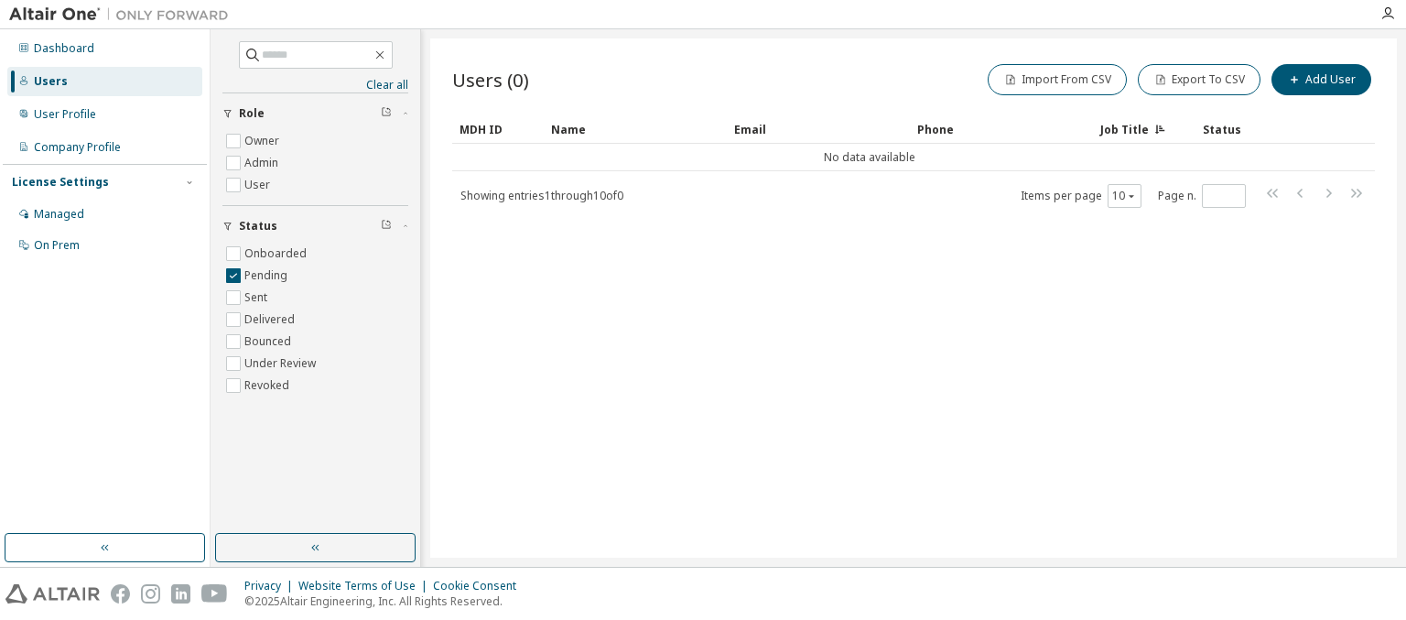
click at [386, 225] on icon "button" at bounding box center [386, 224] width 11 height 11
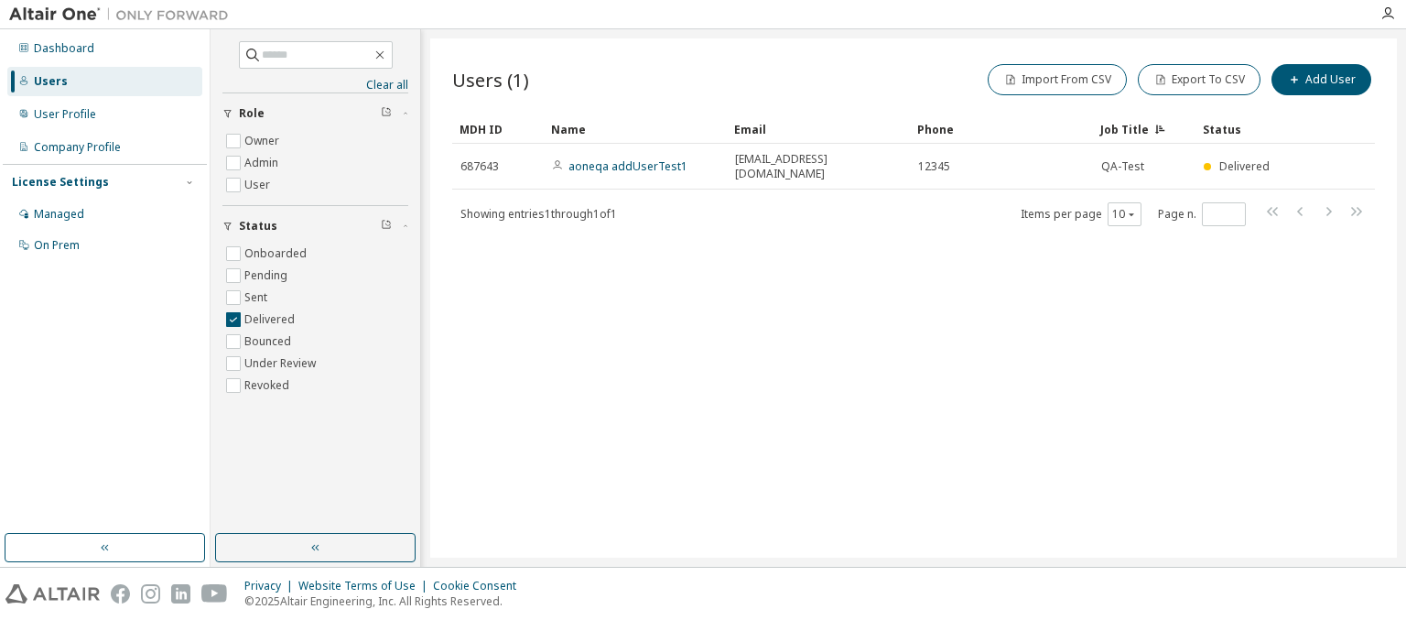
click at [386, 225] on icon "button" at bounding box center [386, 224] width 11 height 11
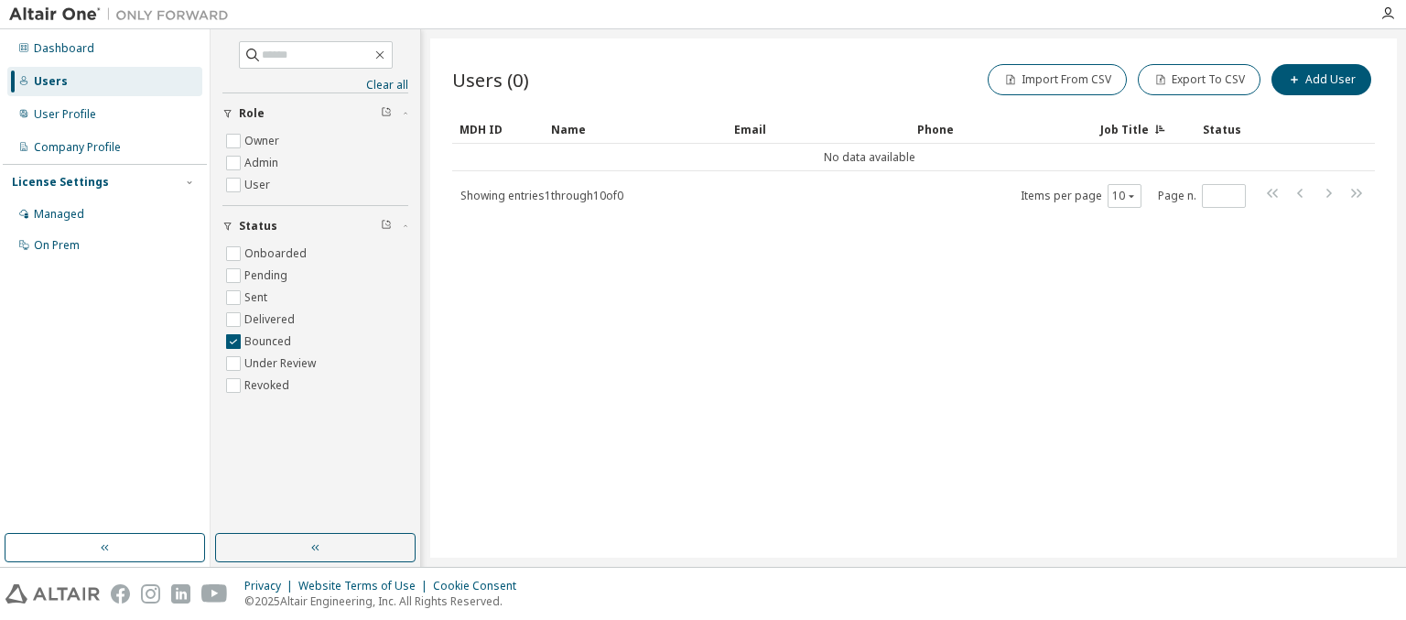
click at [386, 225] on icon "button" at bounding box center [386, 224] width 11 height 11
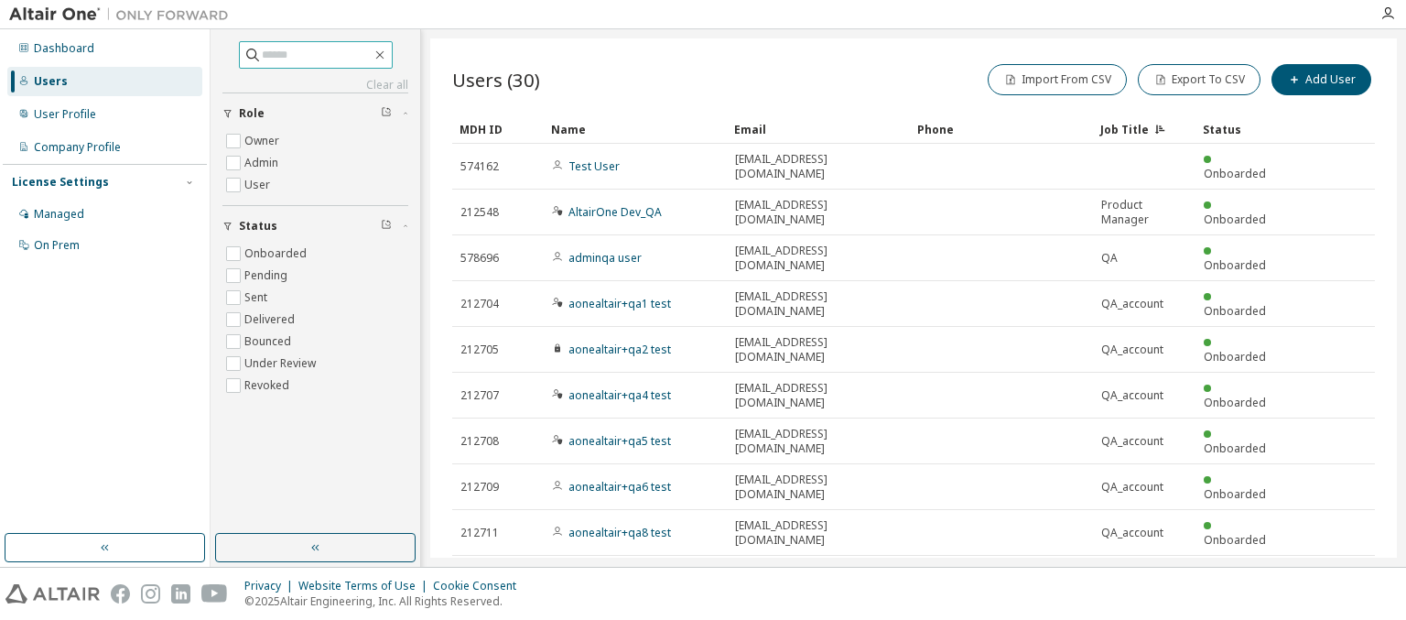
click at [316, 54] on input "text" at bounding box center [317, 55] width 110 height 18
type input "**********"
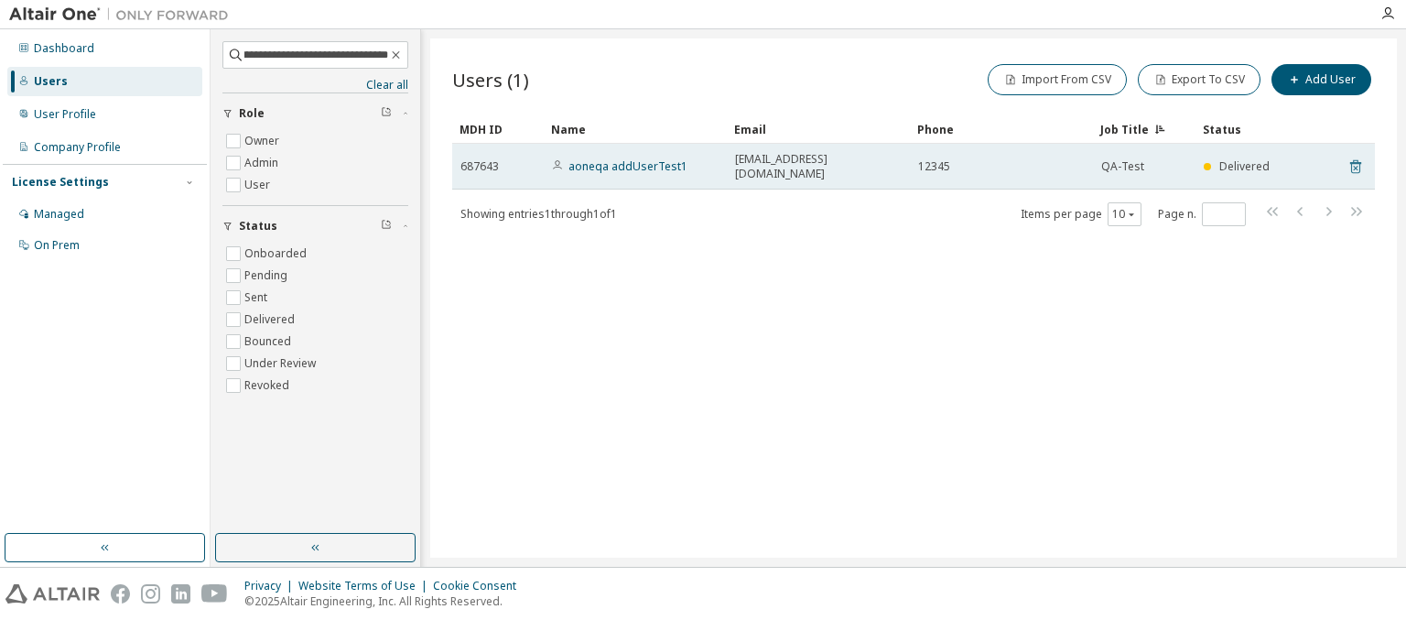
click at [1356, 158] on icon at bounding box center [1355, 167] width 16 height 22
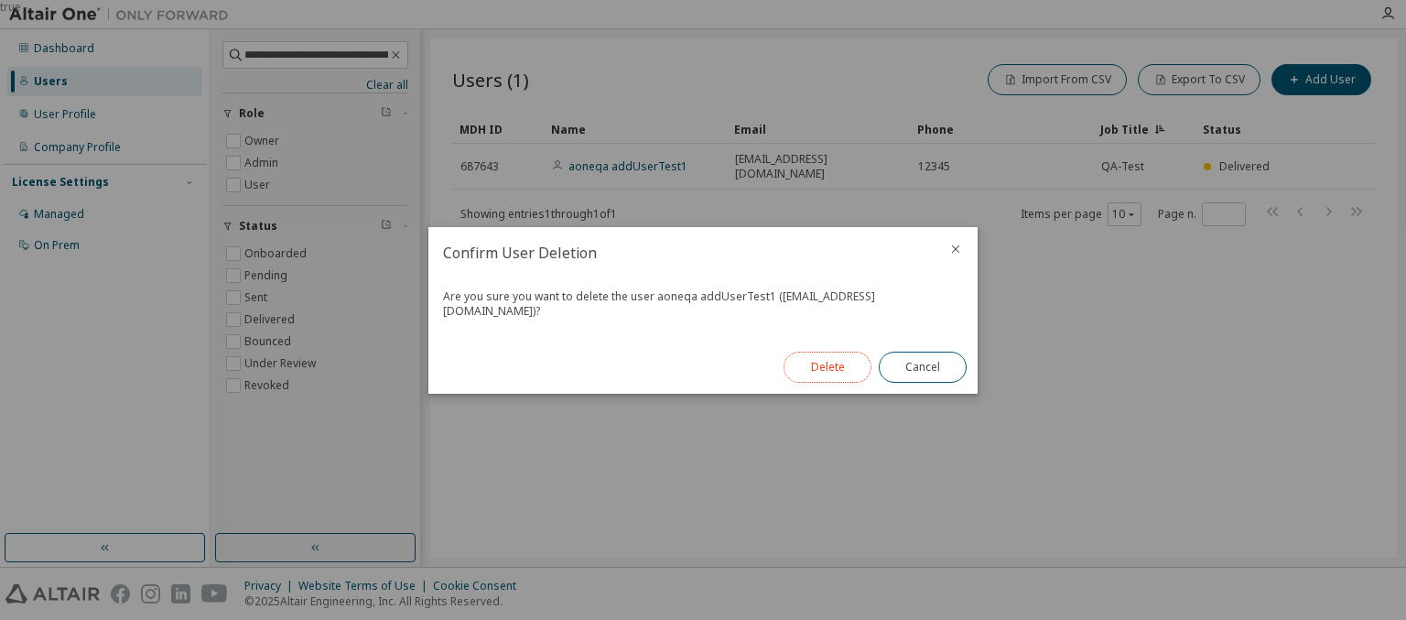
click at [827, 366] on button "Delete" at bounding box center [828, 366] width 88 height 31
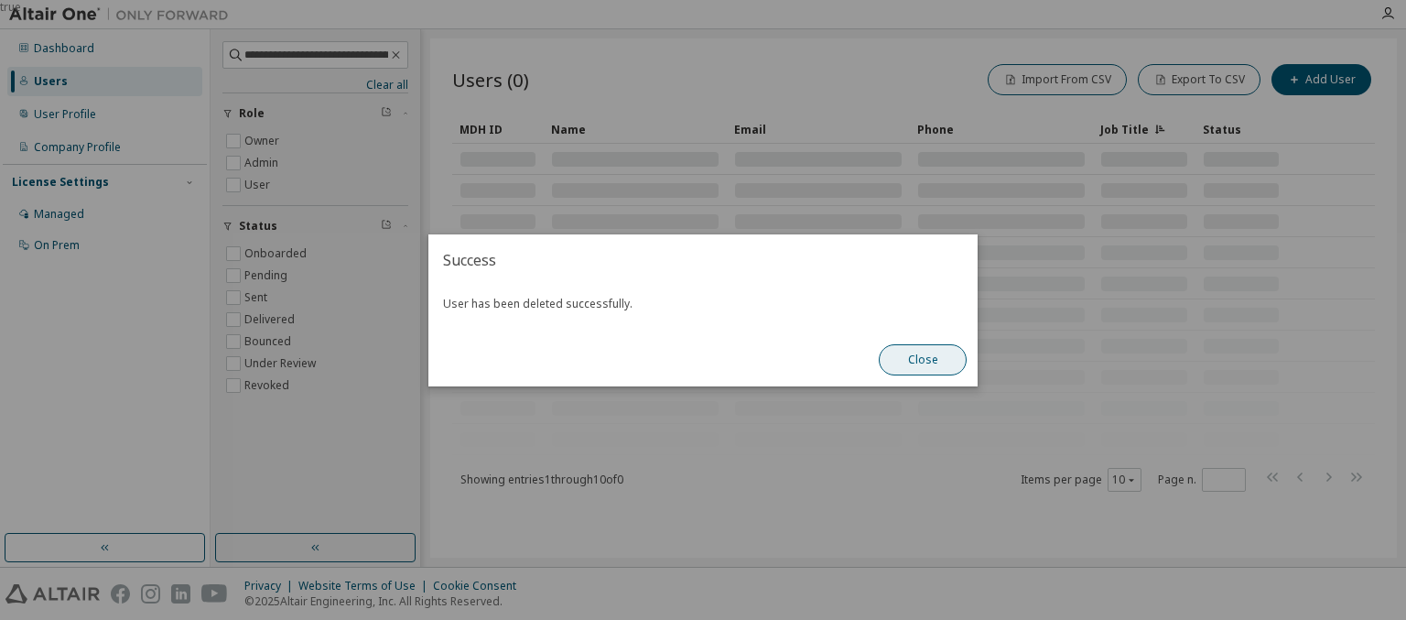
click at [923, 359] on button "Close" at bounding box center [923, 359] width 88 height 31
click at [315, 84] on link "Clear all" at bounding box center [315, 85] width 186 height 15
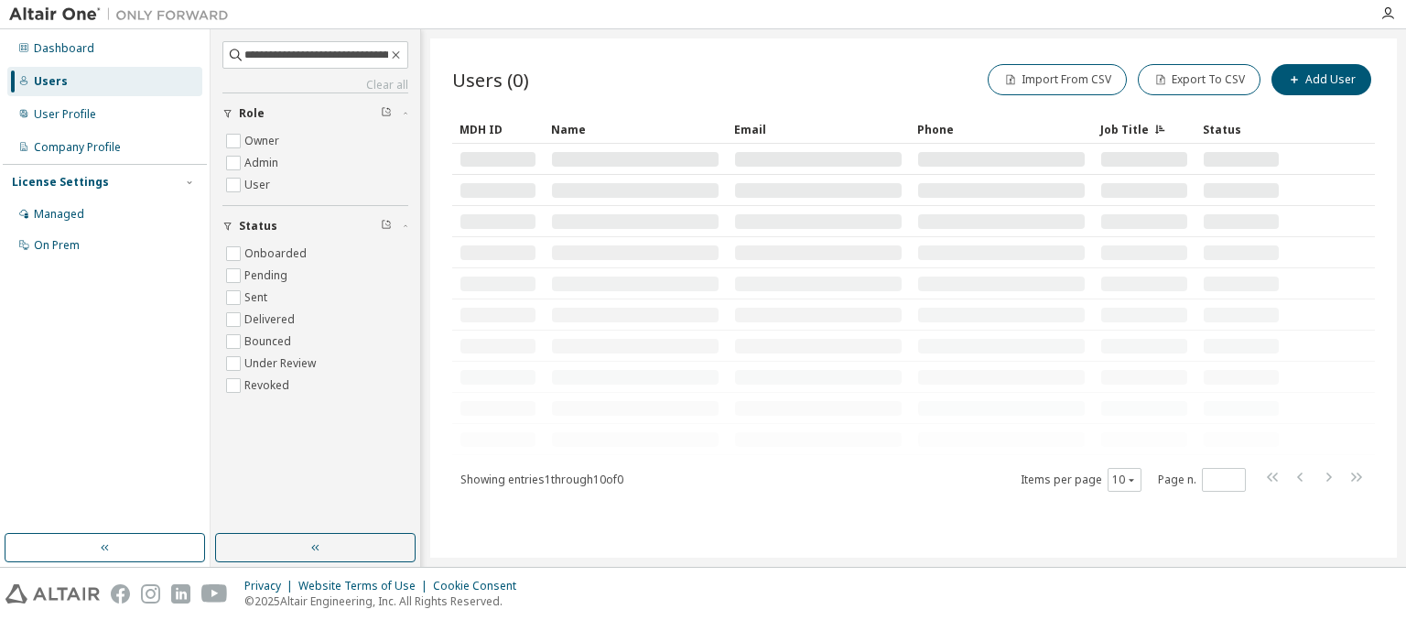
click at [76, 147] on div "Company Profile" at bounding box center [77, 147] width 87 height 15
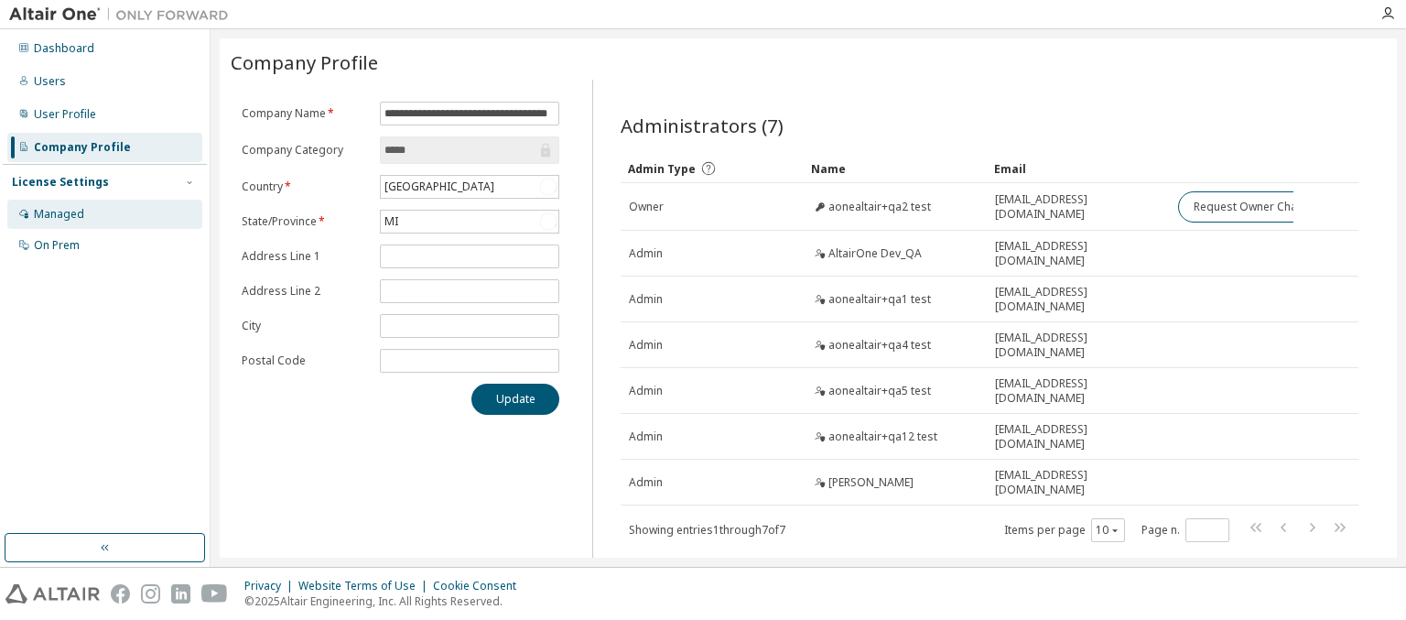
click at [58, 213] on div "Managed" at bounding box center [59, 214] width 50 height 15
